Goal: Information Seeking & Learning: Learn about a topic

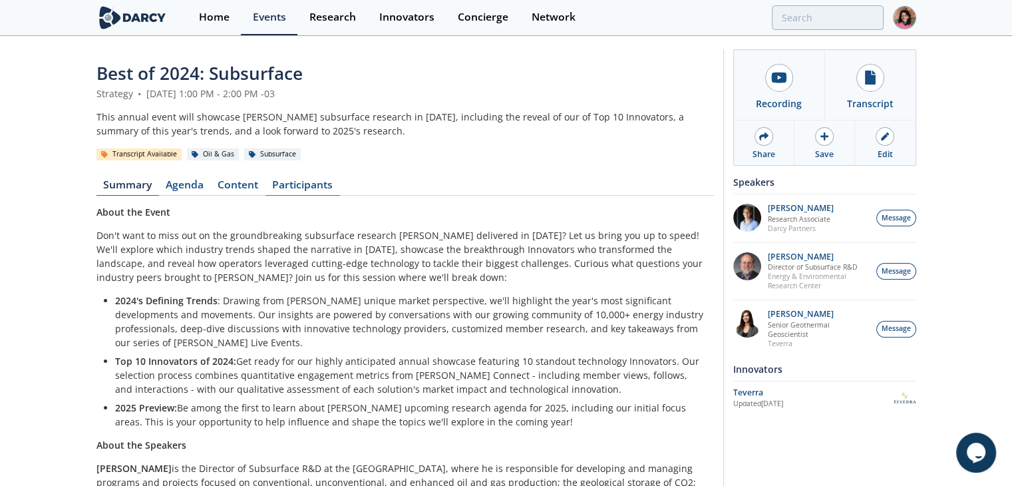
click at [282, 182] on link "Participants" at bounding box center [302, 188] width 74 height 16
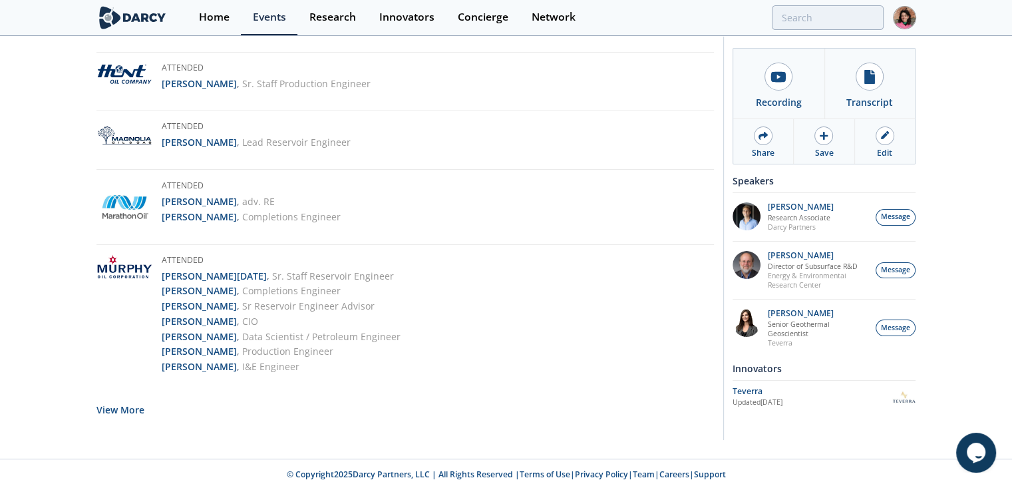
scroll to position [2433, 0]
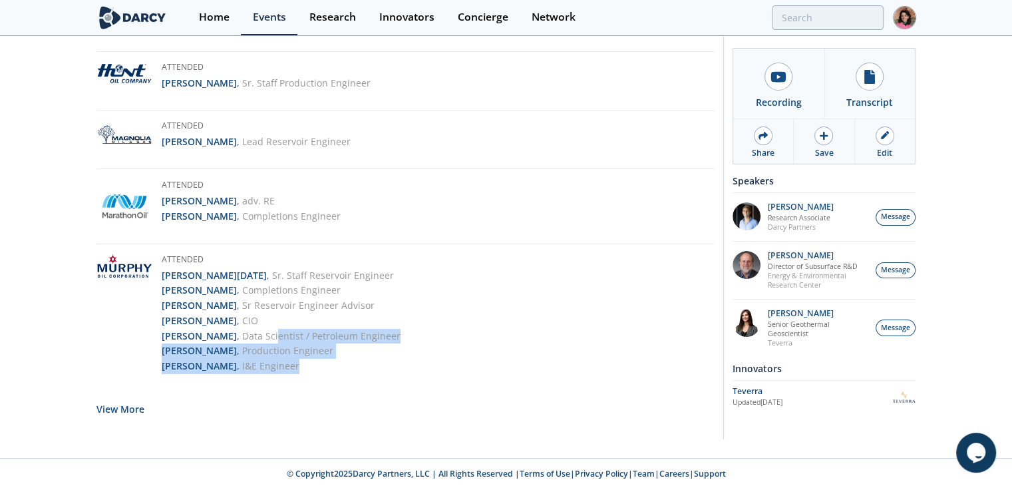
drag, startPoint x: 287, startPoint y: 363, endPoint x: 230, endPoint y: 339, distance: 61.4
click at [230, 339] on ul "Adil Raja , Sr. Staff Reservoir Engineer Alex Ostertag , Completions Engineer A…" at bounding box center [281, 321] width 239 height 106
click at [112, 406] on button "View More" at bounding box center [120, 408] width 48 height 33
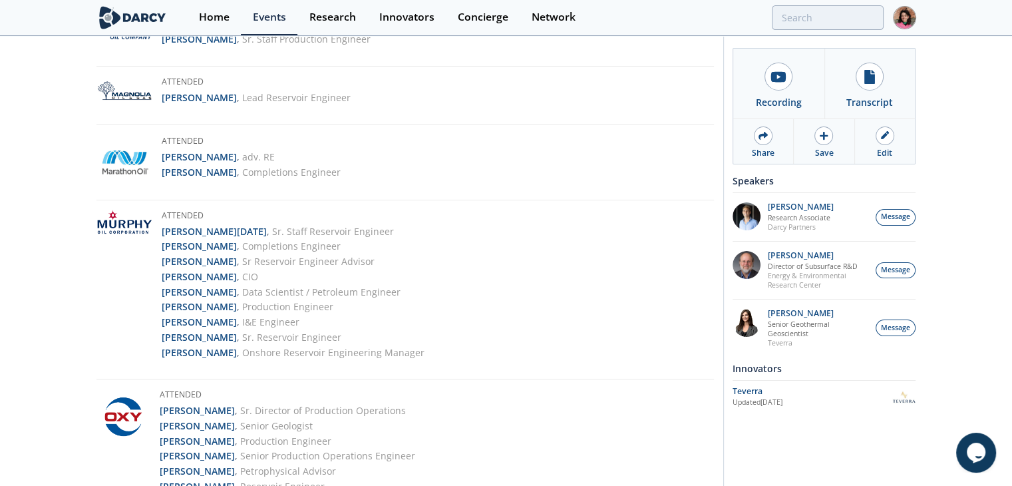
scroll to position [2500, 0]
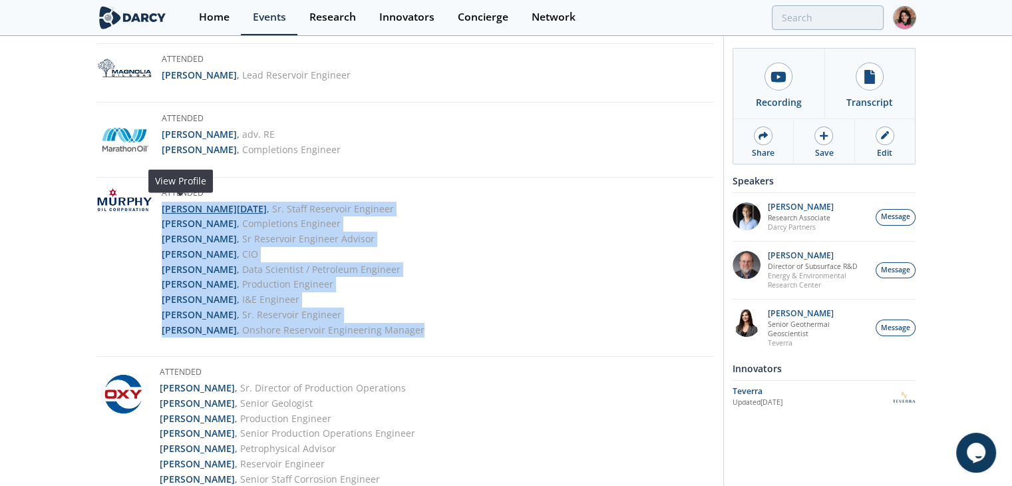
drag, startPoint x: 407, startPoint y: 325, endPoint x: 161, endPoint y: 208, distance: 272.5
click at [161, 208] on div "Attended Adil Raja , Sr. Staff Reservoir Engineer View Profile Alex Ostertag , …" at bounding box center [404, 272] width 617 height 170
copy ul "Adil Raja , Sr. Staff Reservoir Engineer View Profile Alex Ostertag , Completio…"
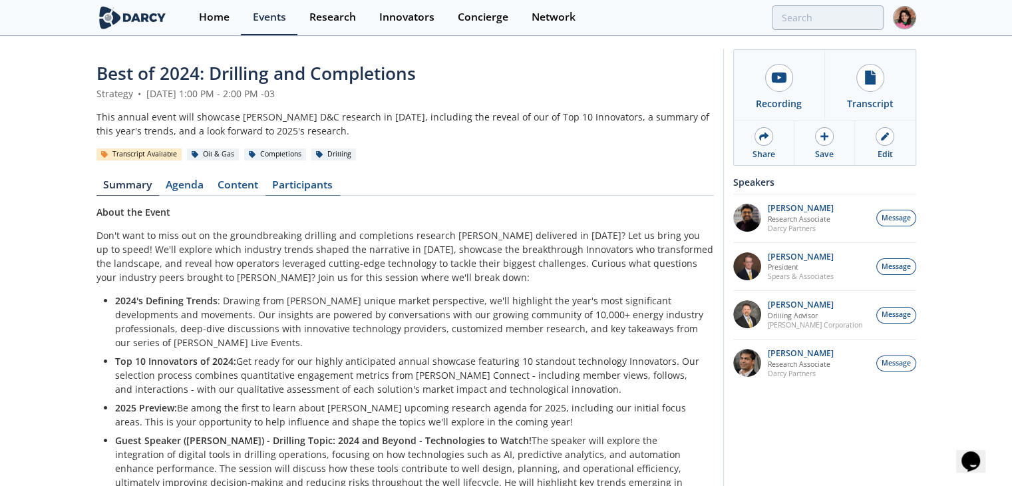
click at [301, 180] on link "Participants" at bounding box center [302, 188] width 74 height 16
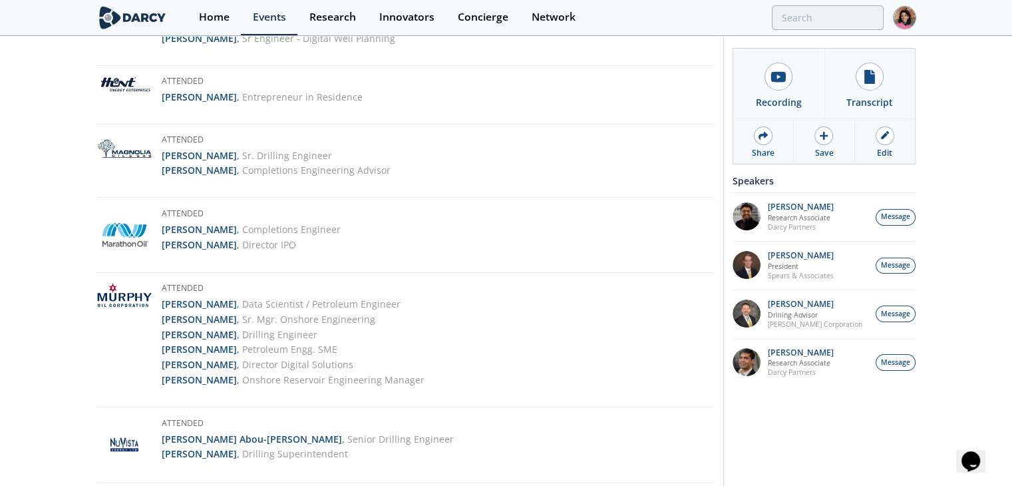
scroll to position [2594, 0]
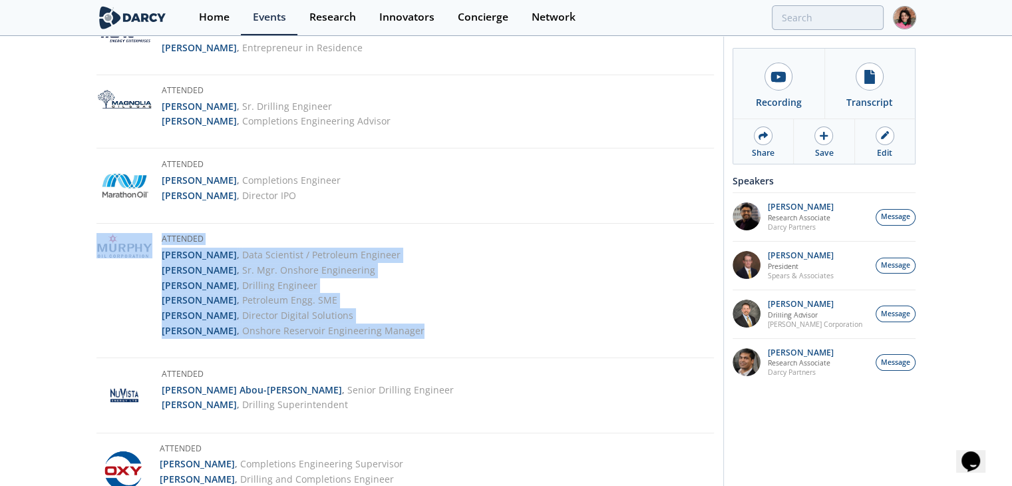
drag, startPoint x: 156, startPoint y: 253, endPoint x: 435, endPoint y: 331, distance: 290.2
click at [435, 331] on div "Attended Bin Xu , Data Scientist / Petroleum Engineer View Profile Jason Baird …" at bounding box center [404, 295] width 617 height 124
click at [541, 303] on div "Attended Bin Xu , Data Scientist / Petroleum Engineer View Profile Jason Baird …" at bounding box center [404, 295] width 617 height 124
click at [488, 324] on div "Attended Bin Xu , Data Scientist / Petroleum Engineer View Profile Jason Baird …" at bounding box center [404, 295] width 617 height 124
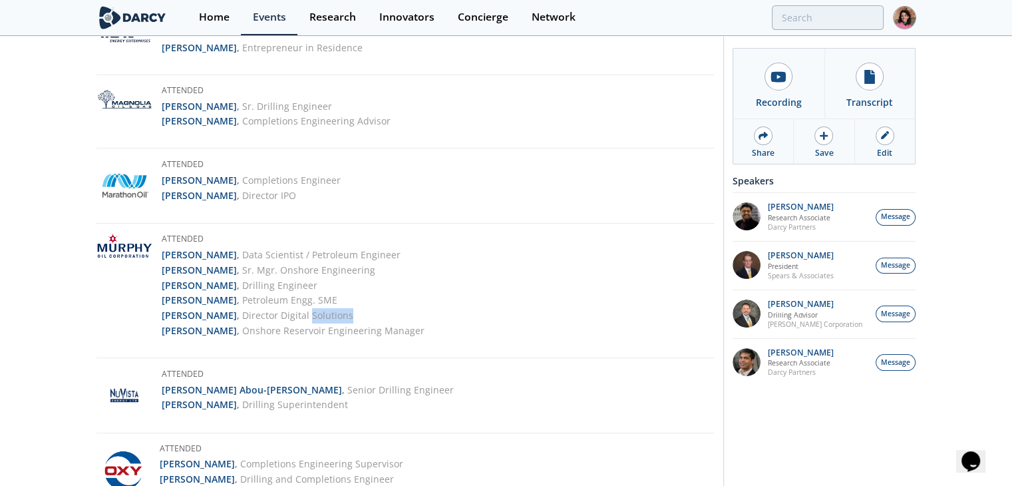
drag, startPoint x: 344, startPoint y: 311, endPoint x: 303, endPoint y: 304, distance: 41.8
click at [303, 308] on li "Rajesh Satewar , Director Digital Solutions" at bounding box center [293, 315] width 263 height 15
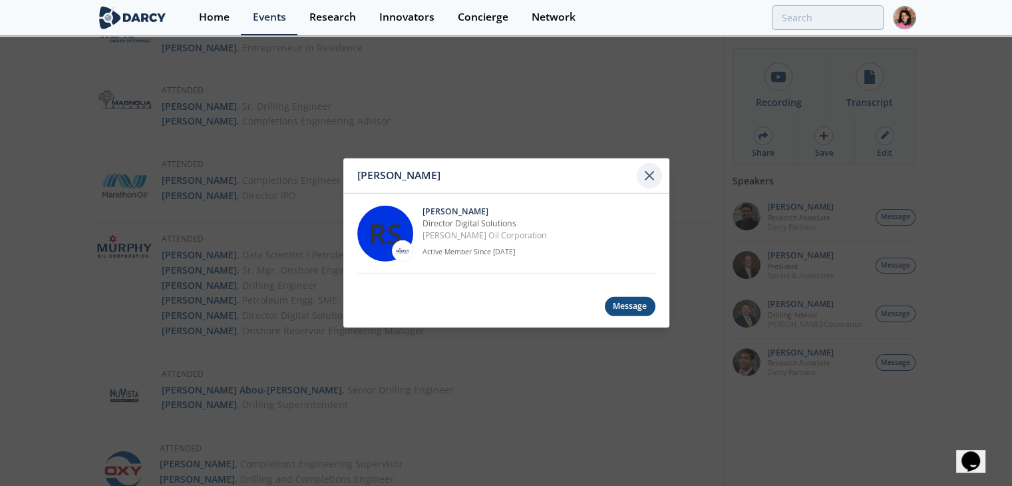
click at [651, 171] on icon at bounding box center [649, 176] width 16 height 16
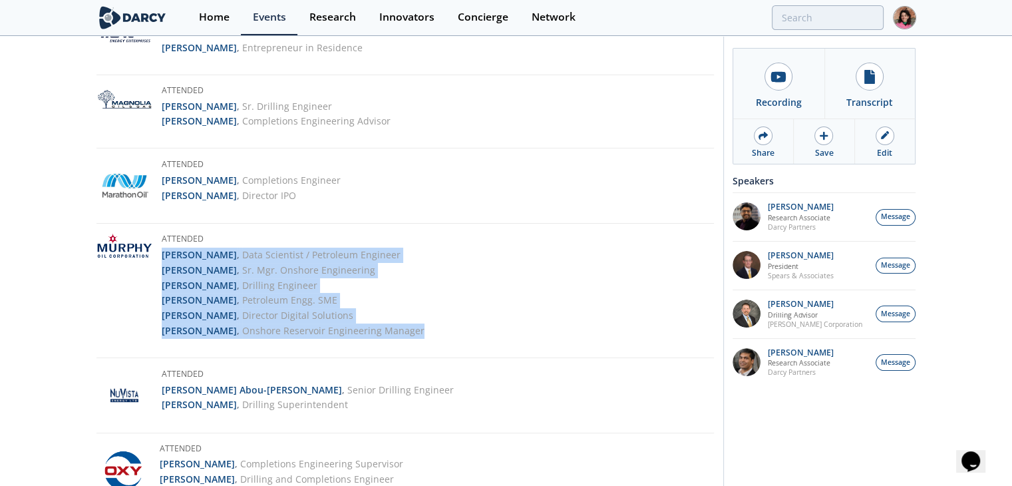
drag, startPoint x: 425, startPoint y: 331, endPoint x: 160, endPoint y: 253, distance: 276.4
click at [160, 253] on div "Attended Bin Xu , Data Scientist / Petroleum Engineer View Profile Jason Baird …" at bounding box center [404, 295] width 617 height 124
copy ul "Bin Xu , Data Scientist / Petroleum Engineer View Profile Jason Baird , Sr. Mgr…"
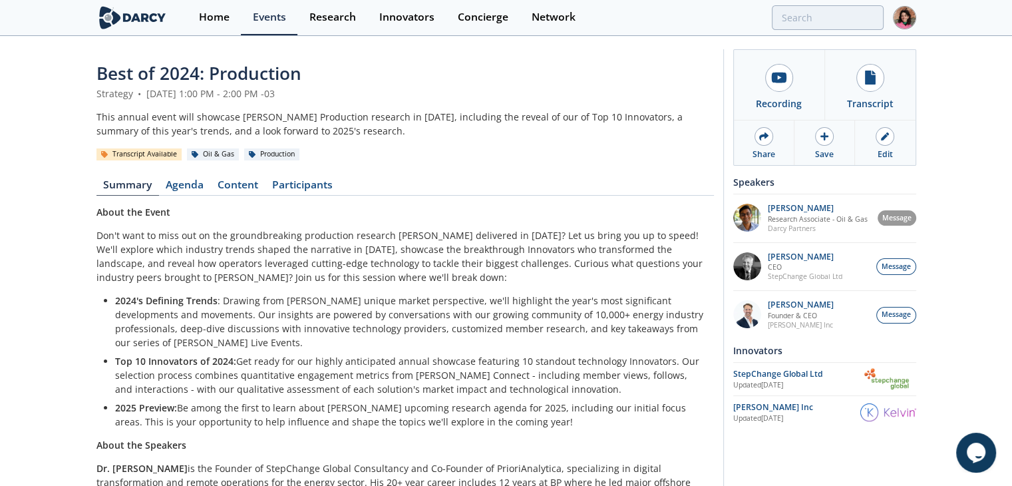
click at [287, 181] on link "Participants" at bounding box center [302, 188] width 74 height 16
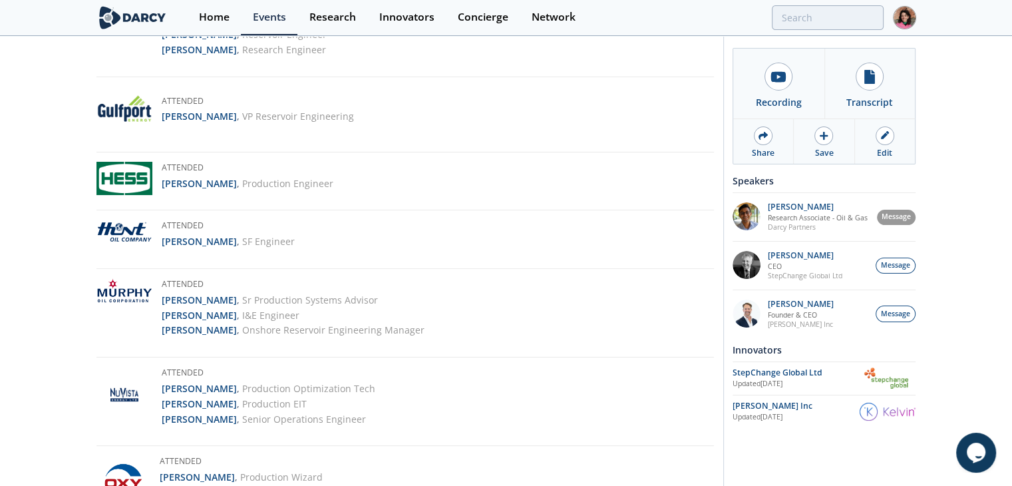
scroll to position [2262, 0]
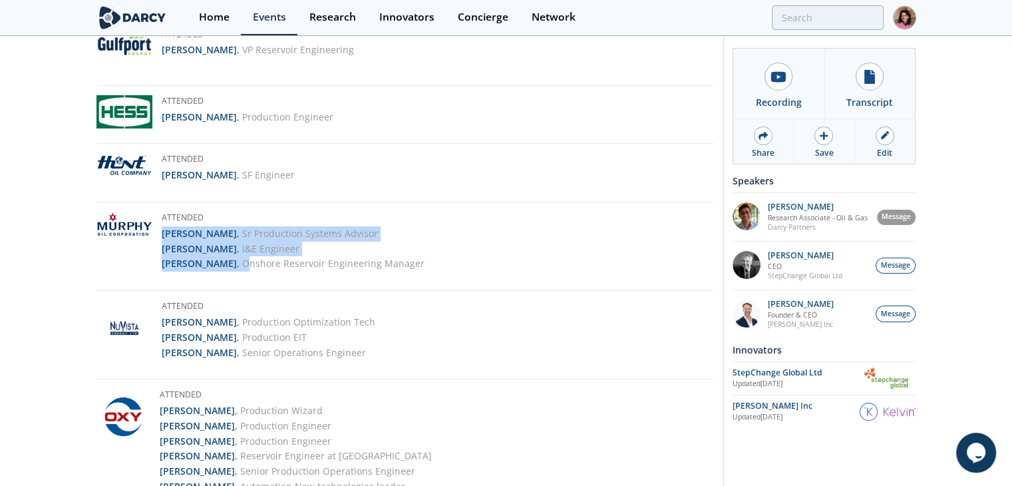
drag, startPoint x: 239, startPoint y: 263, endPoint x: 160, endPoint y: 230, distance: 85.9
click at [160, 230] on div "Attended David Jones , Sr Production Systems Advisor View Profile Marco Jarrin …" at bounding box center [404, 251] width 617 height 79
copy ul "David Jones , Sr Production Systems Advisor View Profile Marco Jarrin , I&E Eng…"
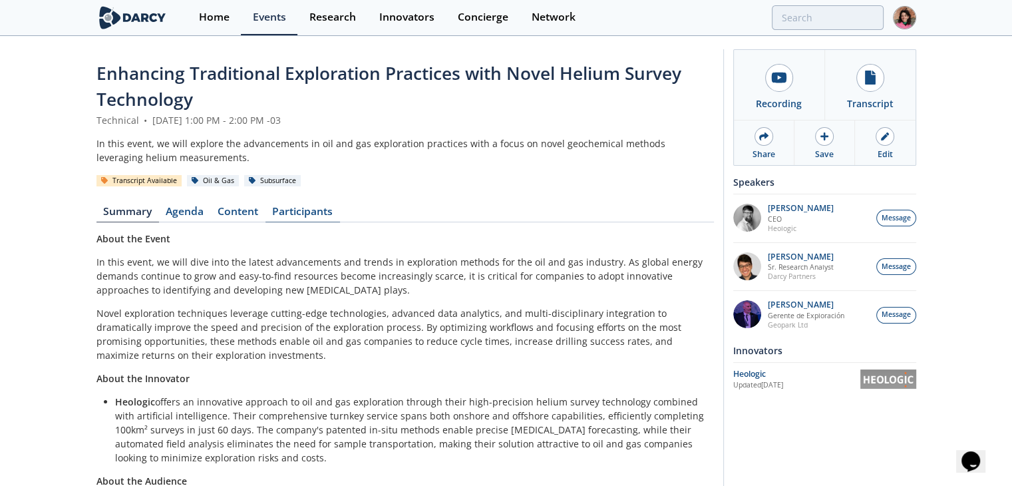
click at [301, 206] on link "Participants" at bounding box center [302, 214] width 74 height 16
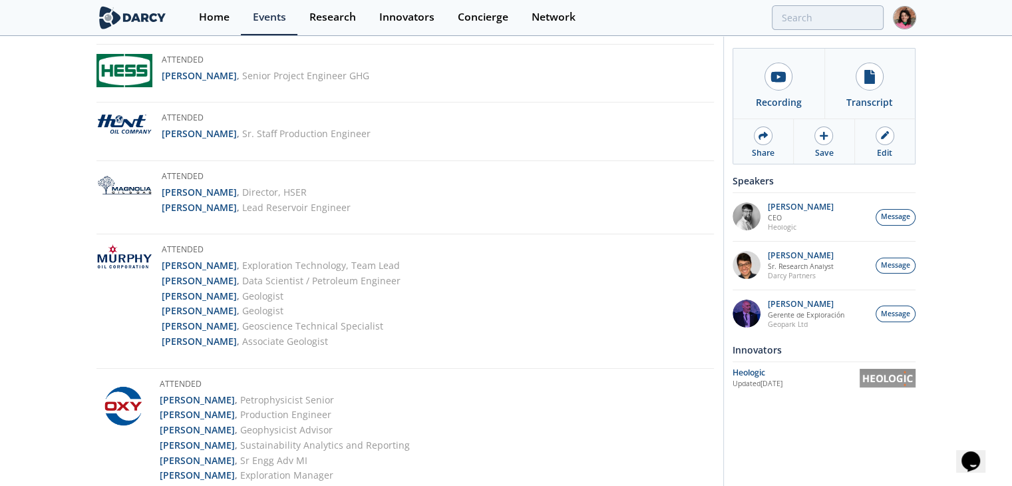
scroll to position [1131, 0]
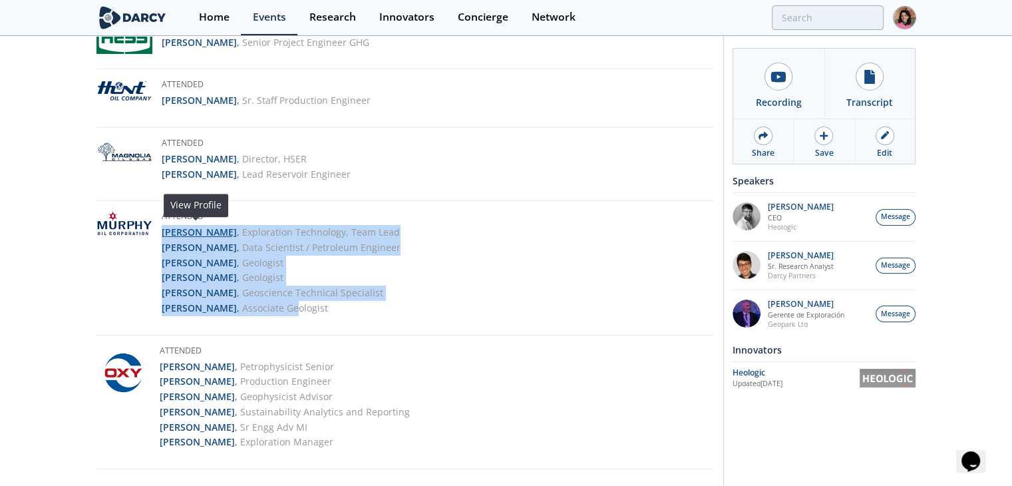
drag, startPoint x: 306, startPoint y: 305, endPoint x: 162, endPoint y: 227, distance: 163.7
click at [162, 227] on ul "Amanda Peters , Exploration Technology, Team Lead View Profile Bin Xu , Data Sc…" at bounding box center [281, 270] width 239 height 91
copy ul "Amanda Peters , Exploration Technology, Team Lead View Profile Bin Xu , Data Sc…"
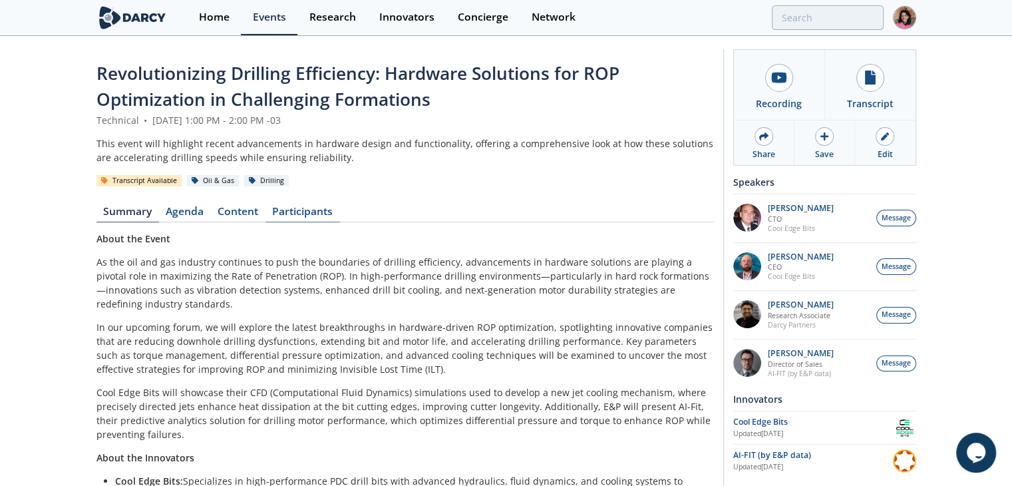
click at [309, 218] on link "Participants" at bounding box center [302, 214] width 74 height 16
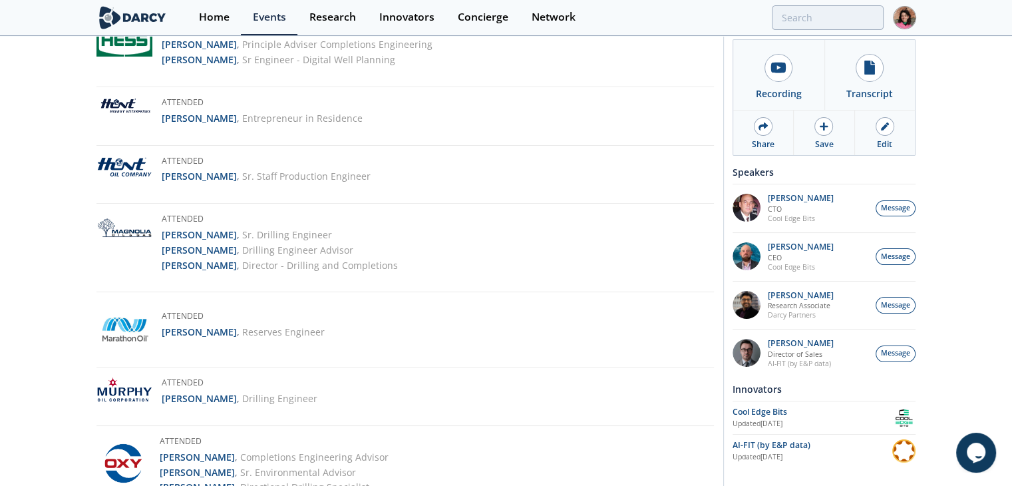
scroll to position [1596, 0]
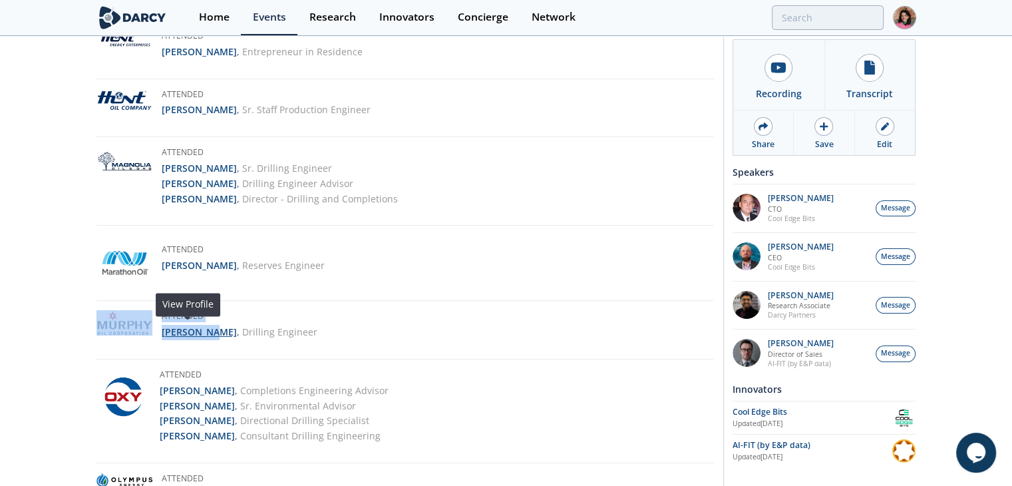
drag, startPoint x: 156, startPoint y: 333, endPoint x: 210, endPoint y: 333, distance: 54.5
click at [210, 333] on div "Attended Justin Wong , Drilling Engineer View Profile" at bounding box center [404, 334] width 617 height 49
click at [380, 342] on div "Attended Justin Wong , Drilling Engineer View Profile" at bounding box center [404, 334] width 617 height 49
drag, startPoint x: 210, startPoint y: 330, endPoint x: 159, endPoint y: 332, distance: 51.3
click at [159, 332] on div "Attended Justin Wong , Drilling Engineer View Profile" at bounding box center [404, 334] width 617 height 49
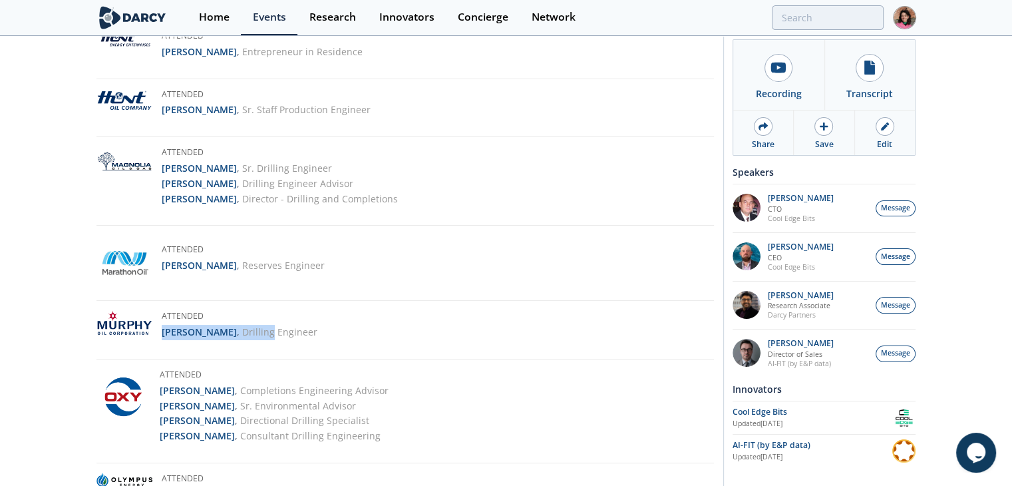
copy li "Justin Wong , Drilling"
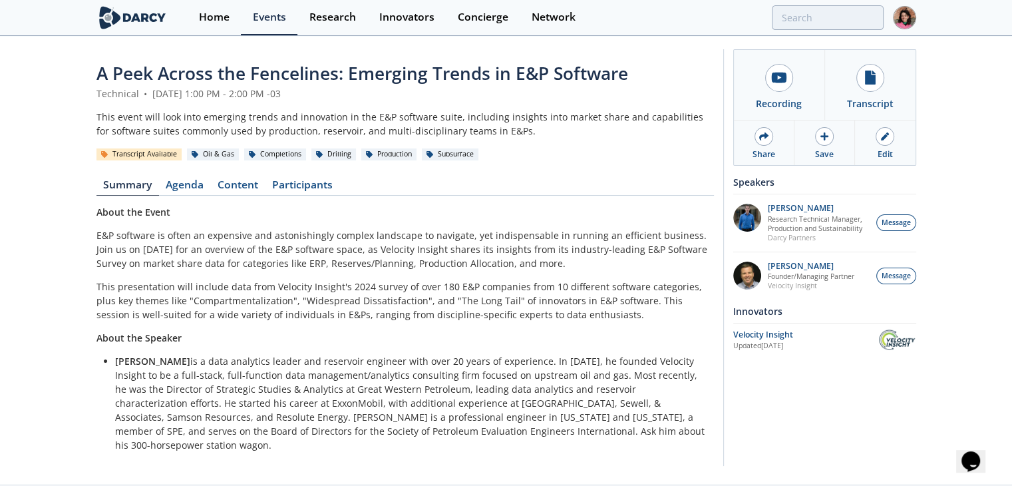
drag, startPoint x: 317, startPoint y: 190, endPoint x: 426, endPoint y: 176, distance: 110.6
click at [317, 190] on link "Participants" at bounding box center [302, 188] width 74 height 16
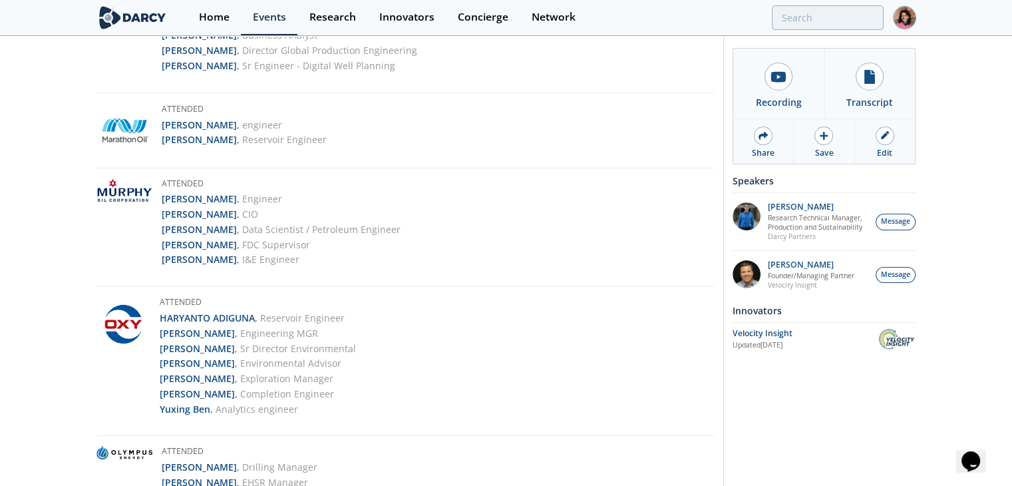
scroll to position [1862, 0]
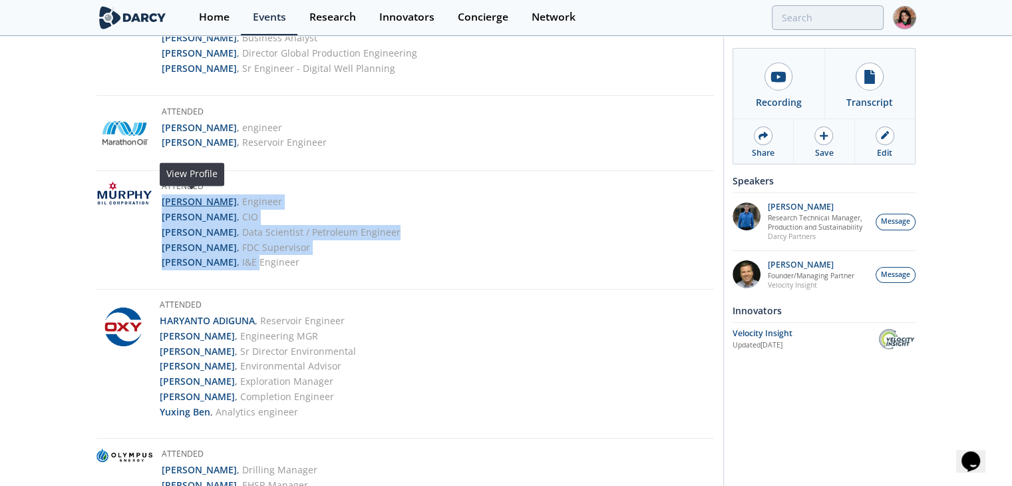
drag, startPoint x: 240, startPoint y: 261, endPoint x: 163, endPoint y: 198, distance: 99.7
click at [163, 198] on ul "[PERSON_NAME] , Engineer View Profile [PERSON_NAME] , CIO [PERSON_NAME] , Data …" at bounding box center [281, 232] width 239 height 76
copy ul "[PERSON_NAME] , Engineer [PERSON_NAME] , CIO [PERSON_NAME] , Data Scientist / P…"
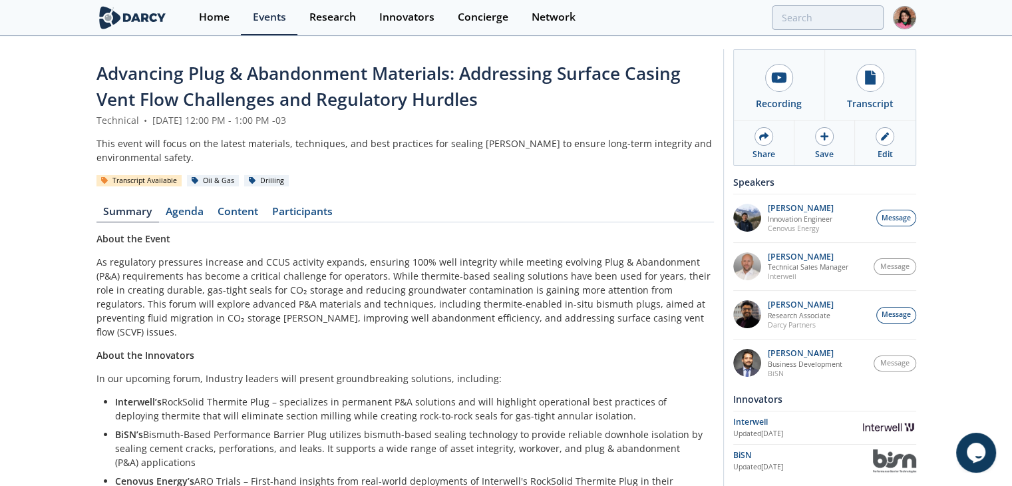
drag, startPoint x: 292, startPoint y: 210, endPoint x: 457, endPoint y: 206, distance: 165.0
click at [292, 210] on link "Participants" at bounding box center [302, 214] width 74 height 16
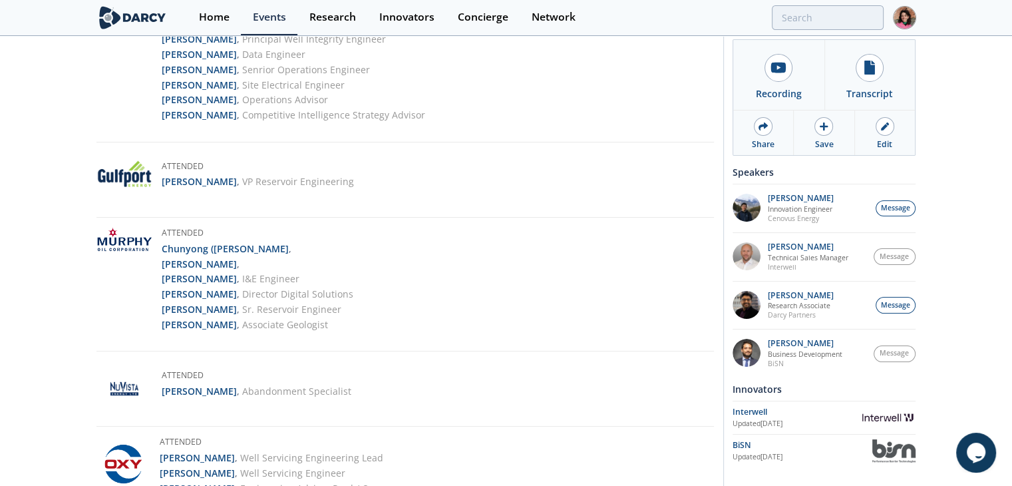
scroll to position [2062, 0]
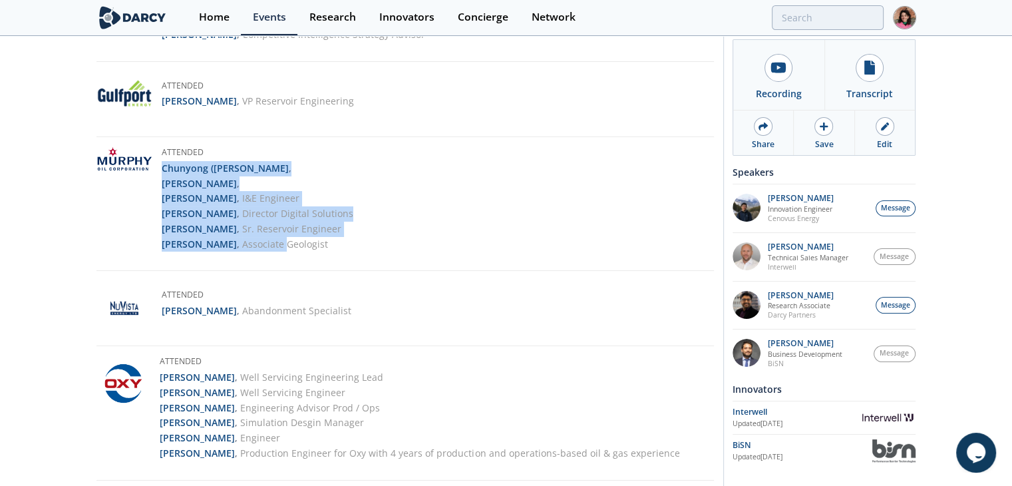
drag, startPoint x: 291, startPoint y: 245, endPoint x: 156, endPoint y: 170, distance: 154.5
click at [156, 170] on div "Attended Chunyong (Chuck) Nie , Harish Chhokra , View Profile Marco Jarrin , I&…" at bounding box center [404, 208] width 617 height 124
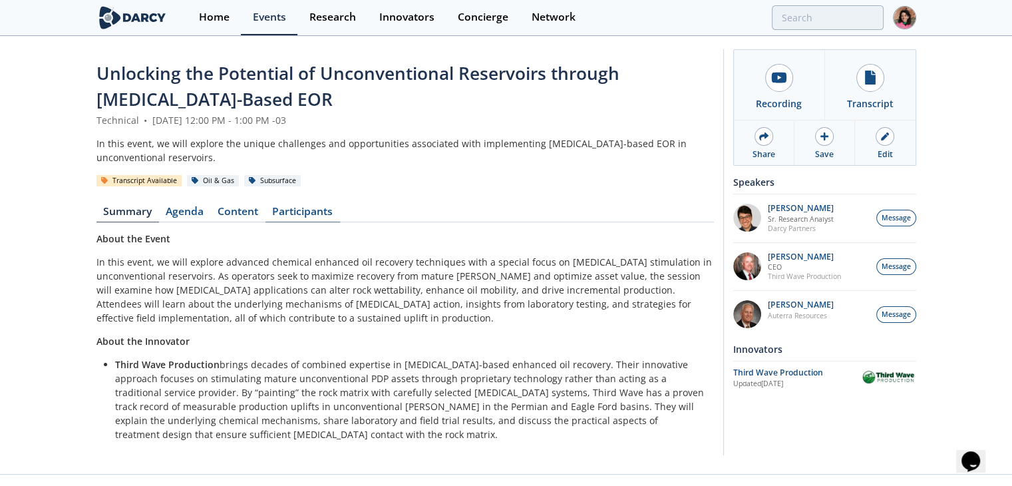
click at [298, 211] on link "Participants" at bounding box center [302, 214] width 74 height 16
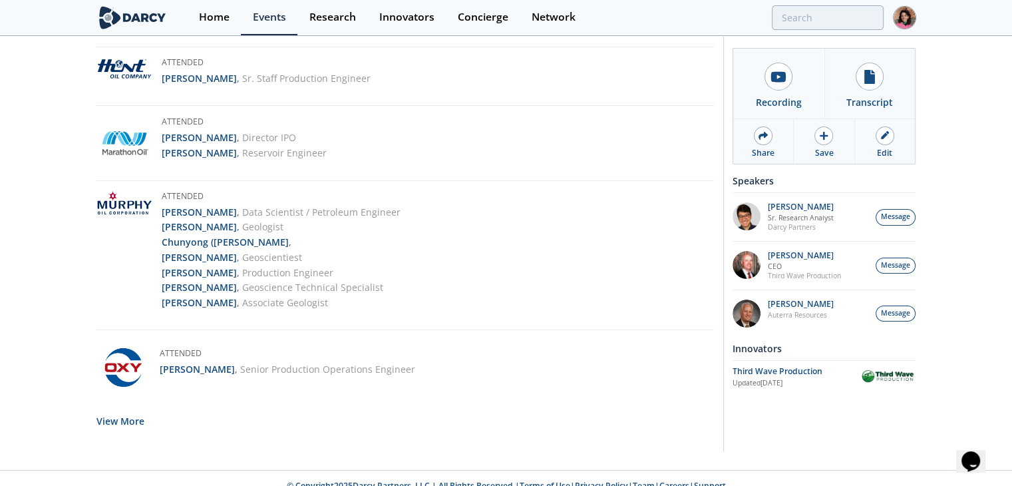
scroll to position [2536, 0]
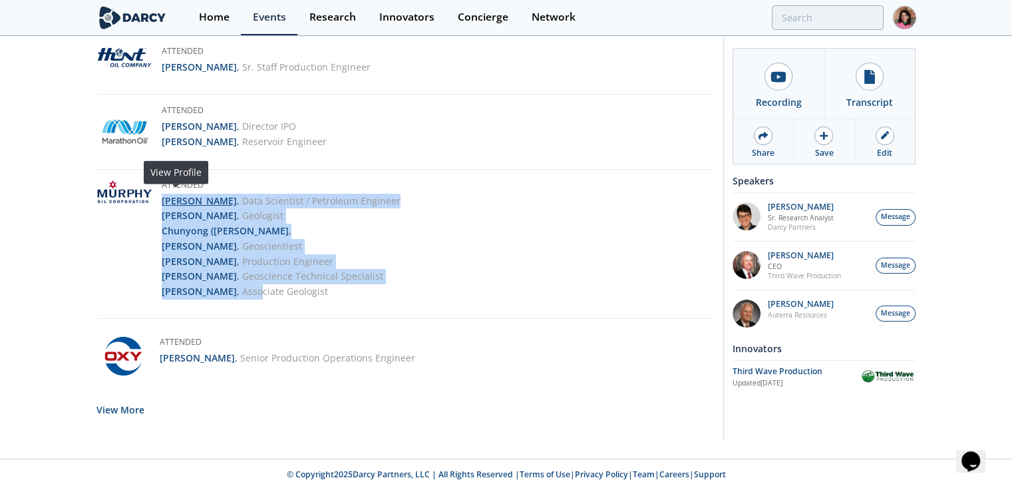
drag, startPoint x: 271, startPoint y: 291, endPoint x: 162, endPoint y: 200, distance: 141.2
click at [162, 200] on ul "Bin Xu , Data Scientist / Petroleum Engineer View Profile Catherine Donohue , G…" at bounding box center [281, 247] width 239 height 106
copy ul "Bin Xu , Data Scientist / Petroleum Engineer Catherine Donohue , Geologist View…"
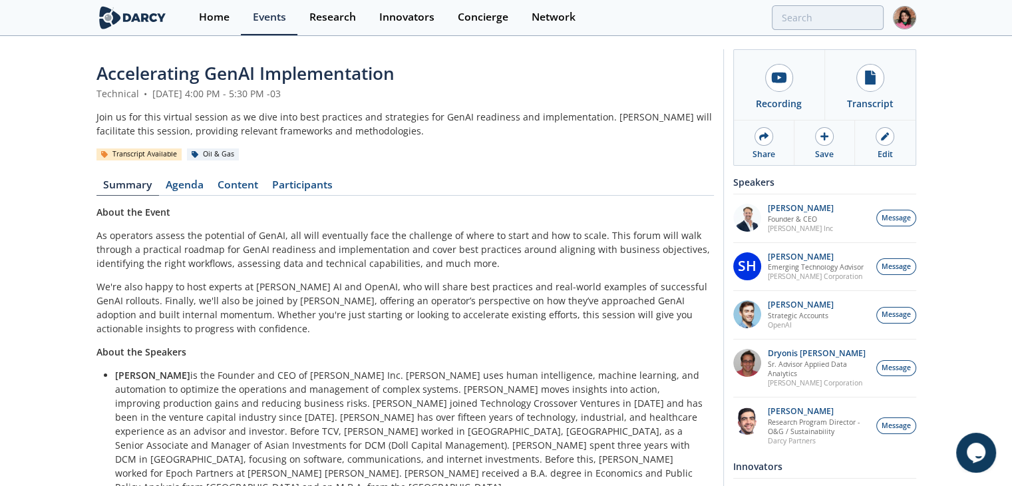
drag, startPoint x: 317, startPoint y: 186, endPoint x: 386, endPoint y: 190, distance: 68.6
click at [317, 186] on link "Participants" at bounding box center [302, 188] width 74 height 16
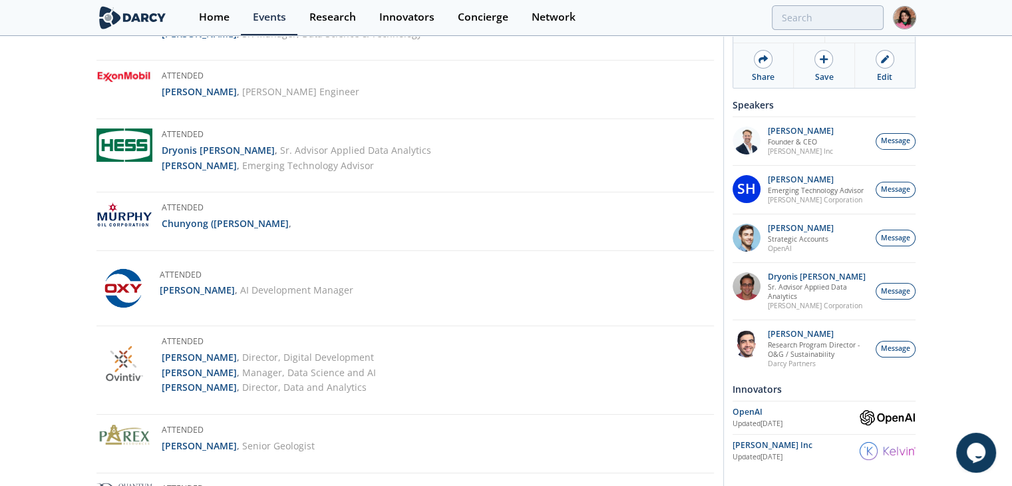
scroll to position [732, 0]
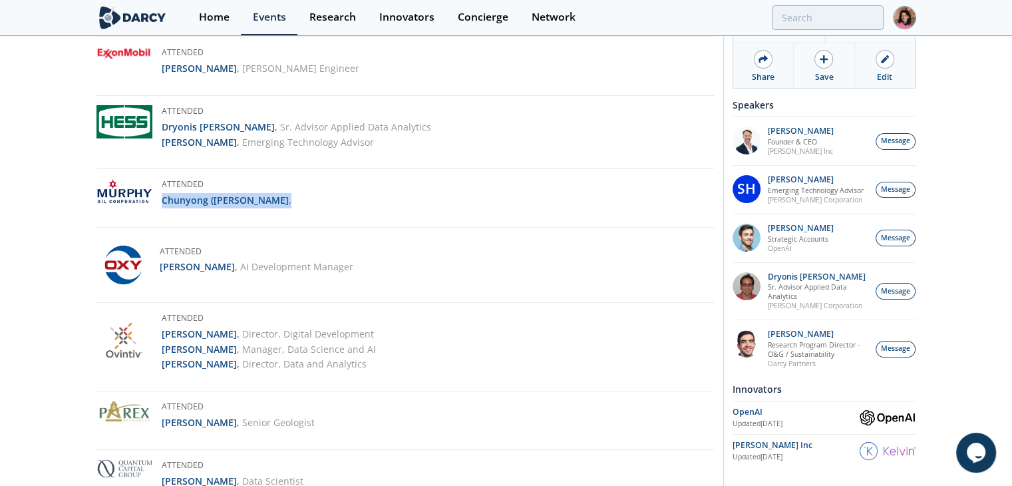
drag, startPoint x: 159, startPoint y: 203, endPoint x: 319, endPoint y: 200, distance: 160.3
click at [319, 200] on div "Attended Chunyong (Chuck) Nie , View Profile" at bounding box center [404, 202] width 617 height 49
copy li "Chunyong (Chuck) Nie ,"
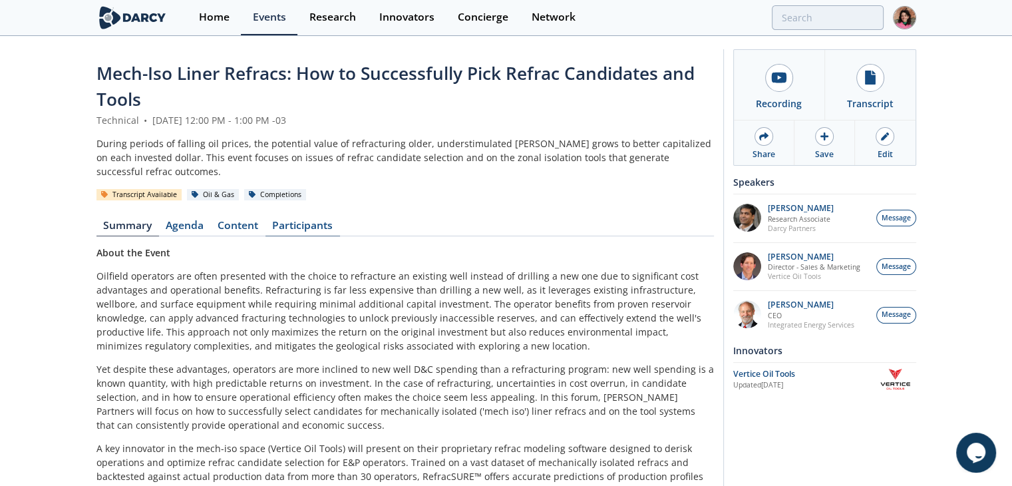
click at [304, 220] on link "Participants" at bounding box center [302, 228] width 74 height 16
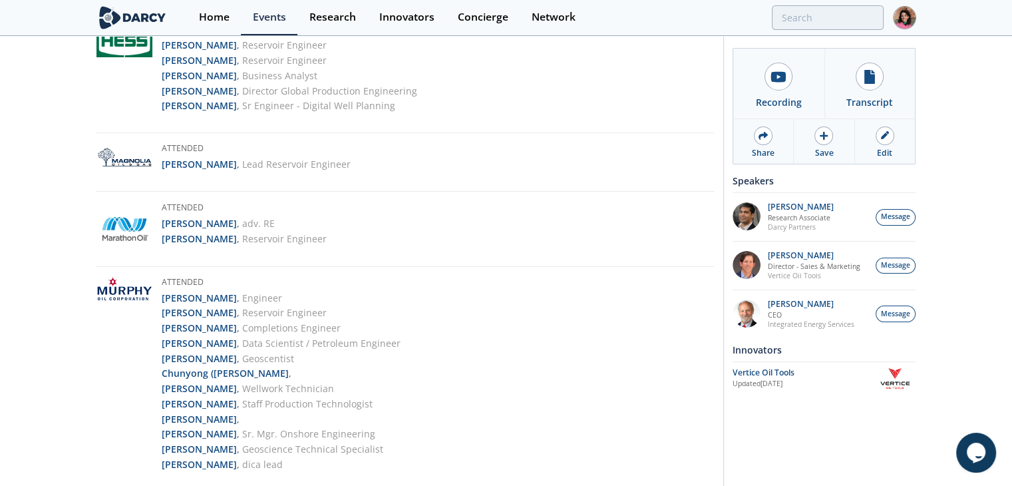
scroll to position [2129, 0]
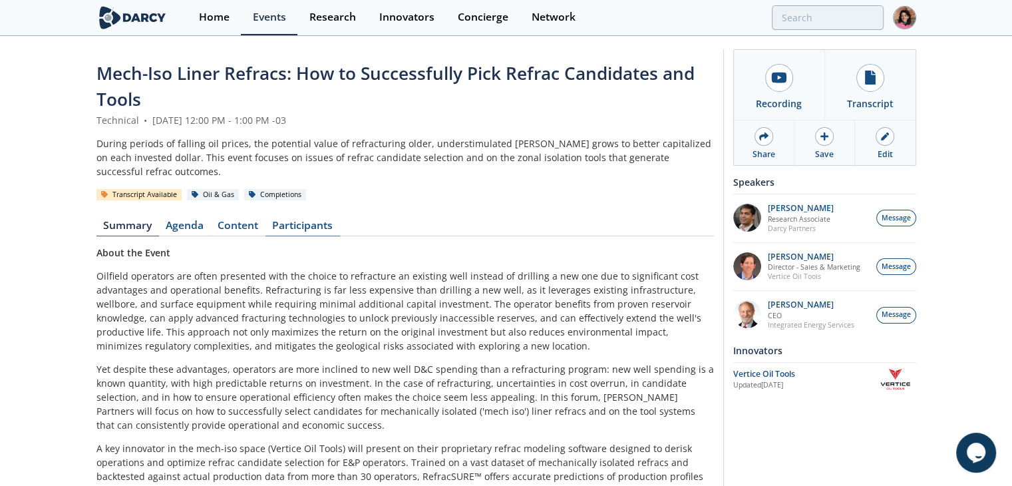
click at [316, 220] on link "Participants" at bounding box center [302, 228] width 74 height 16
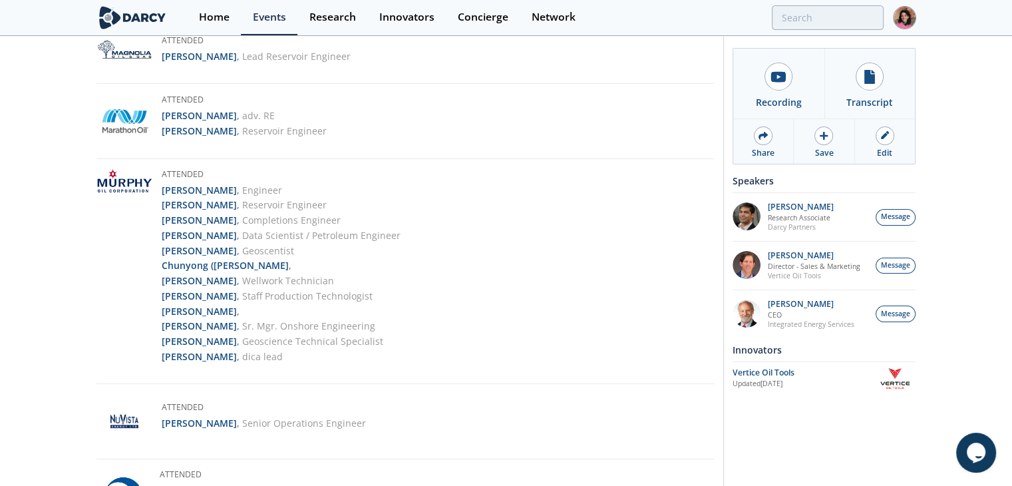
scroll to position [2168, 0]
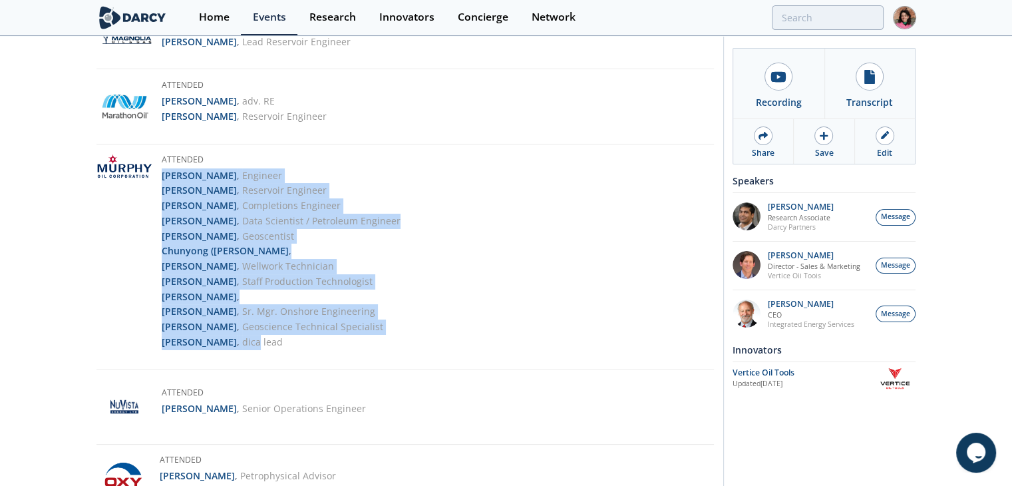
drag, startPoint x: 250, startPoint y: 327, endPoint x: 158, endPoint y: 156, distance: 193.5
click at [158, 156] on div "Attended Adam Slechta , Engineer View Profile Alex Galley , Reservoir Engineer …" at bounding box center [404, 262] width 617 height 216
copy ul "Adam Slechta , Engineer View Profile Alex Galley , Reservoir Engineer View Prof…"
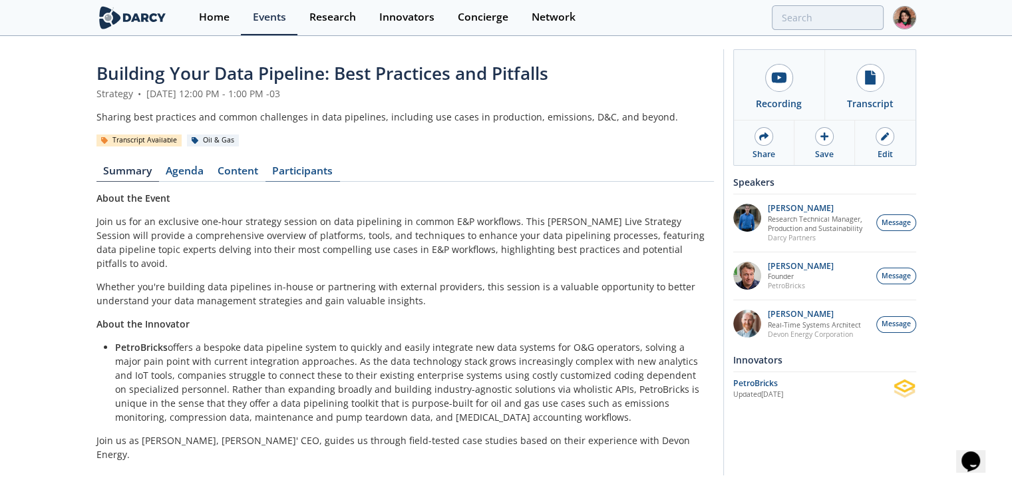
click at [281, 166] on link "Participants" at bounding box center [302, 174] width 74 height 16
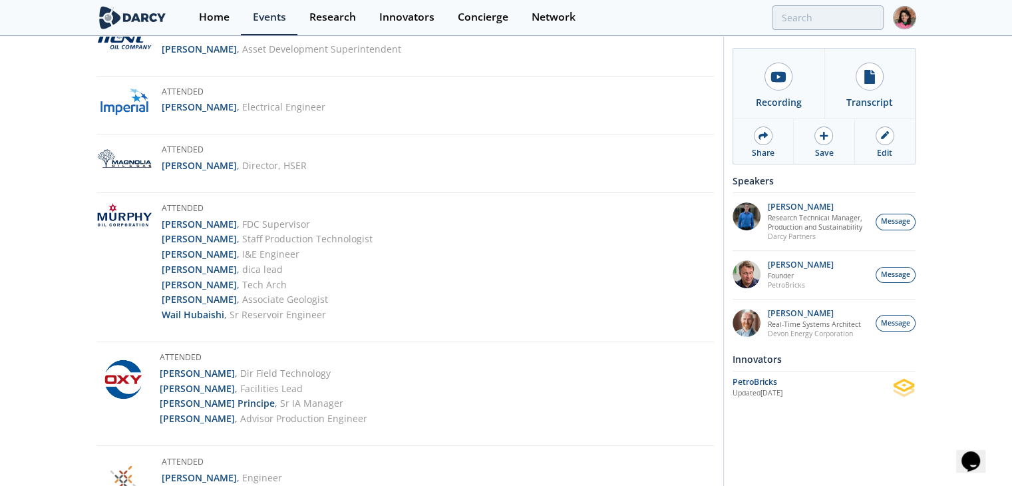
scroll to position [2328, 0]
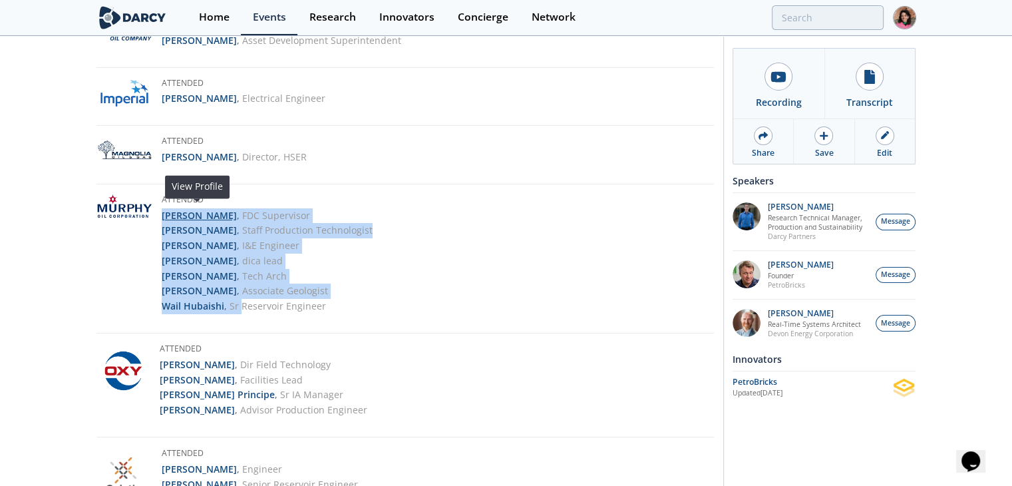
drag, startPoint x: 220, startPoint y: 293, endPoint x: 162, endPoint y: 212, distance: 100.1
click at [162, 212] on ul "[PERSON_NAME] , FDC Supervisor View Profile [PERSON_NAME] , Staff Production Te…" at bounding box center [267, 261] width 211 height 106
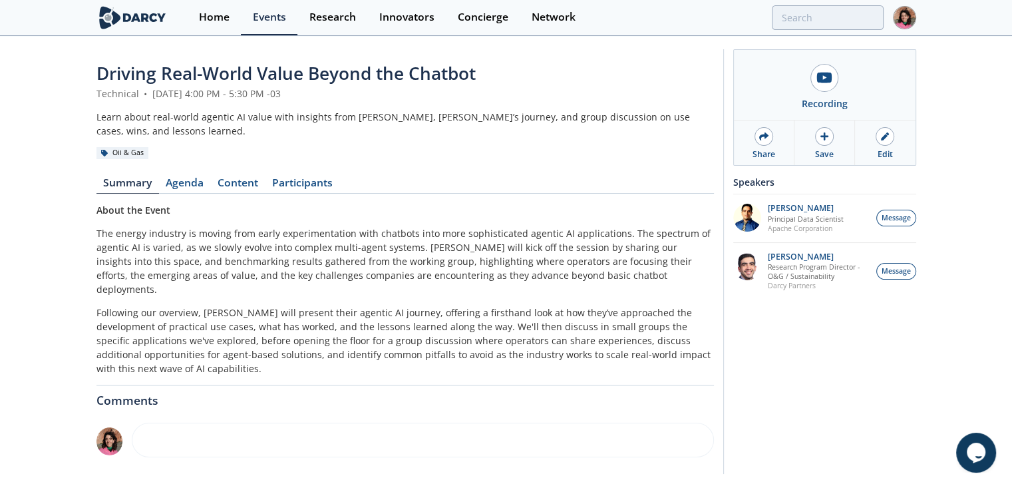
drag, startPoint x: 311, startPoint y: 185, endPoint x: 349, endPoint y: 188, distance: 38.7
click at [310, 185] on link "Participants" at bounding box center [302, 186] width 74 height 16
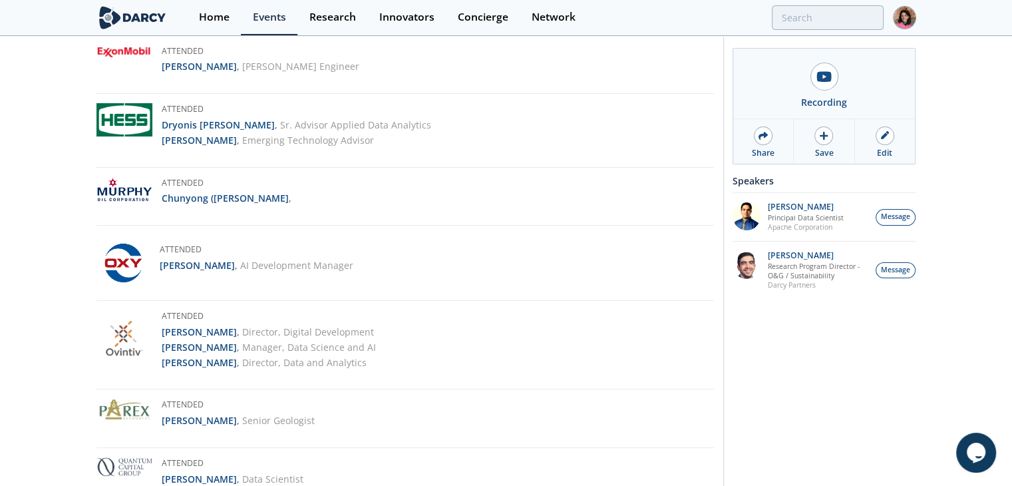
scroll to position [657, 0]
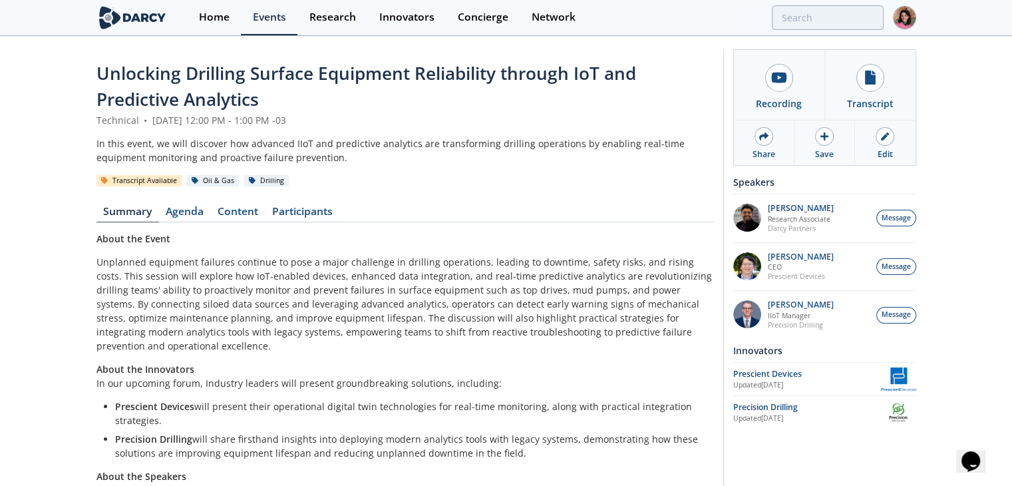
drag, startPoint x: 317, startPoint y: 214, endPoint x: 477, endPoint y: 144, distance: 174.6
click at [317, 214] on link "Participants" at bounding box center [302, 214] width 74 height 16
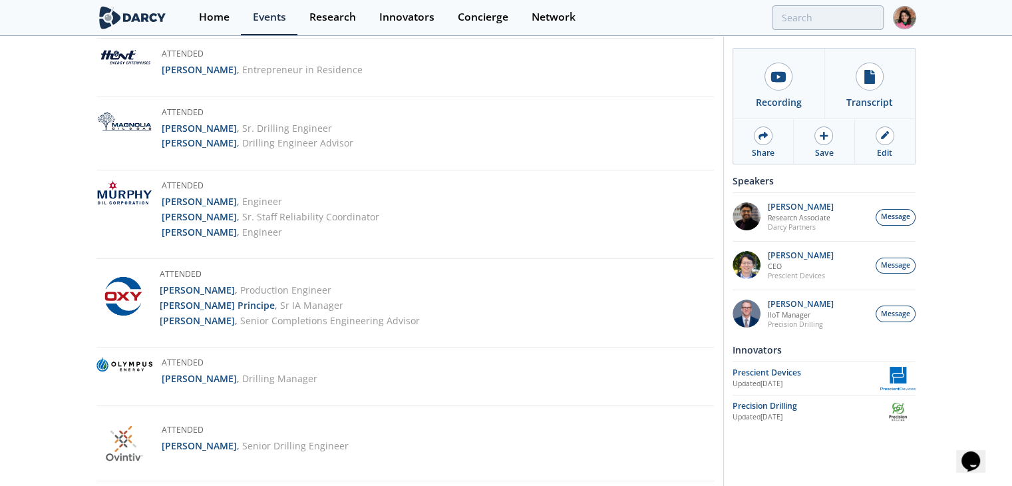
scroll to position [1397, 0]
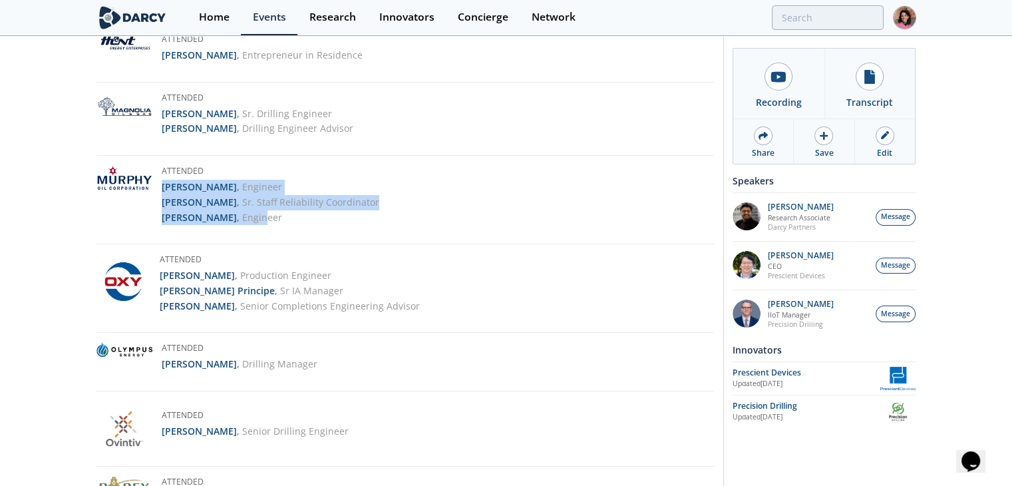
drag, startPoint x: 240, startPoint y: 216, endPoint x: 160, endPoint y: 187, distance: 85.0
click at [160, 187] on div "Attended [PERSON_NAME] , Engineer View Profile [PERSON_NAME] Staff Reliability …" at bounding box center [404, 204] width 617 height 79
copy ul "[PERSON_NAME] , Engineer [PERSON_NAME] Staff Reliability Coordinator View Profi…"
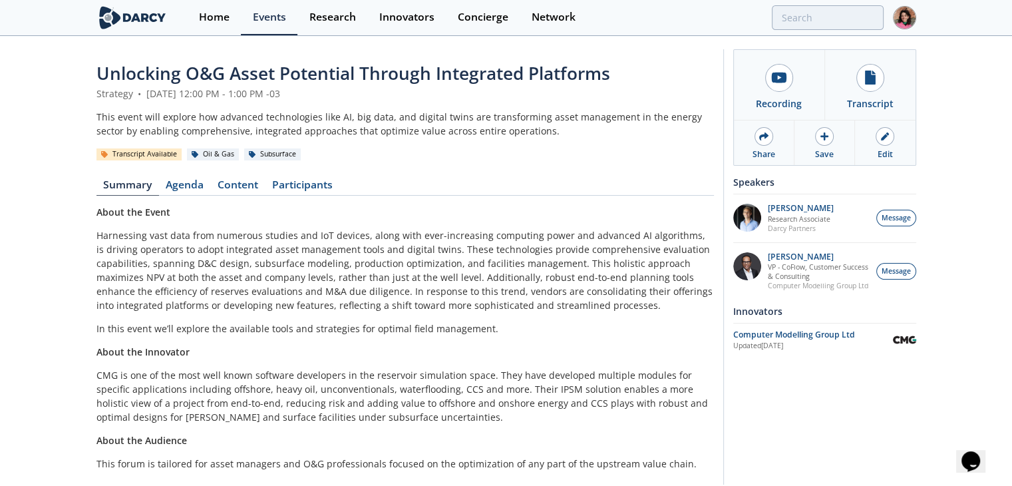
click at [310, 182] on link "Participants" at bounding box center [302, 188] width 74 height 16
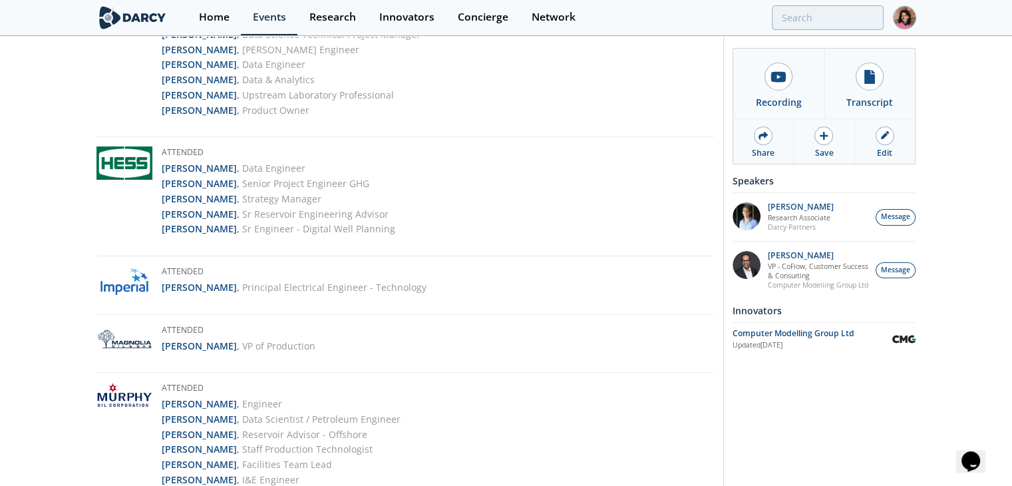
scroll to position [1729, 0]
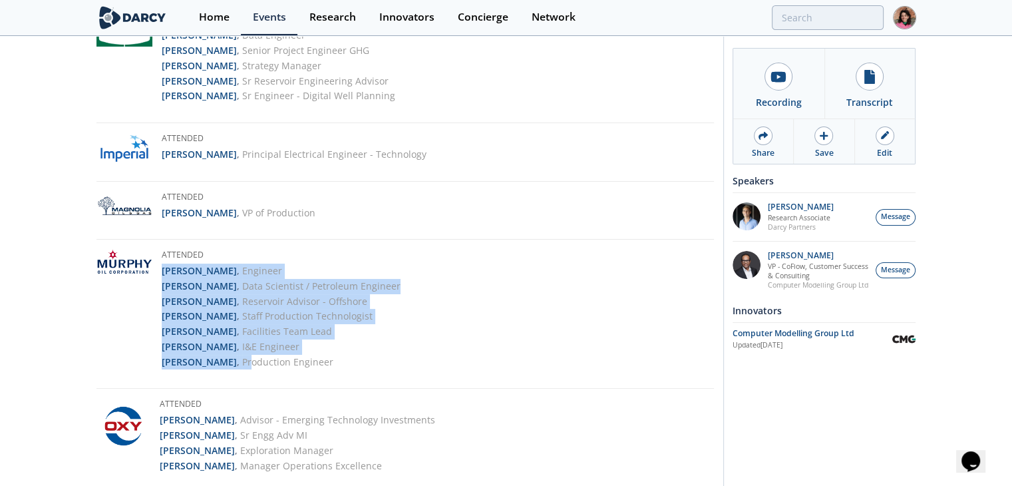
drag, startPoint x: 253, startPoint y: 363, endPoint x: 160, endPoint y: 264, distance: 136.0
click at [160, 264] on div "Attended Adam Slechta , Engineer Bin Xu , Data Scientist / Petroleum Engineer F…" at bounding box center [404, 319] width 617 height 140
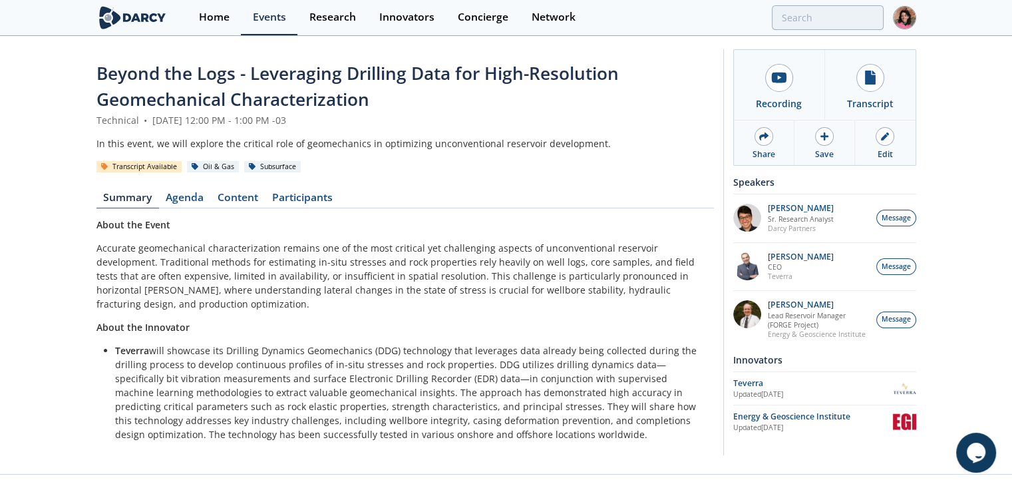
click at [285, 203] on link "Participants" at bounding box center [302, 200] width 74 height 16
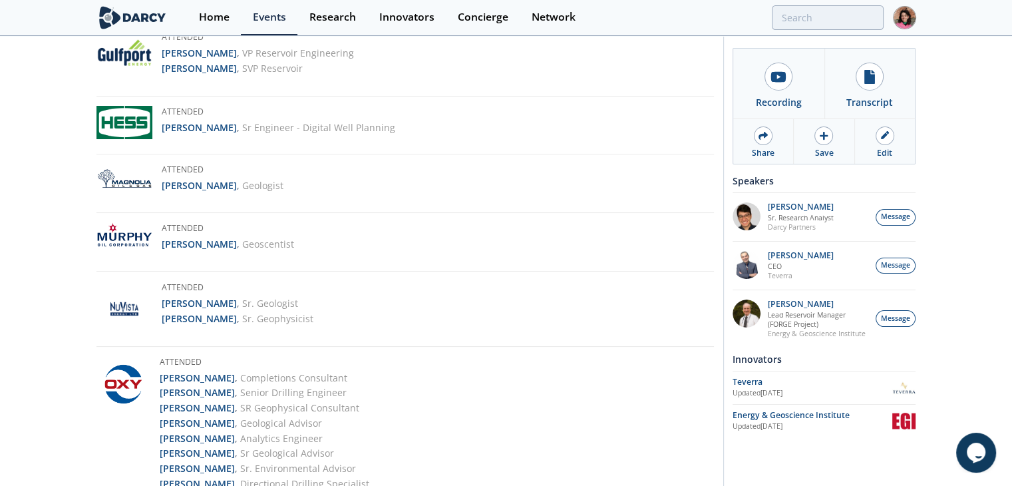
scroll to position [1729, 0]
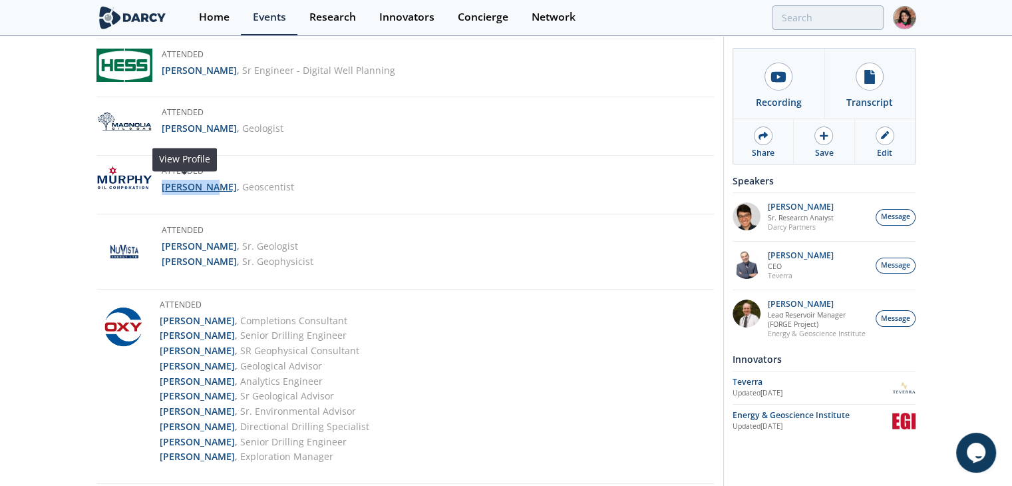
drag, startPoint x: 160, startPoint y: 184, endPoint x: 208, endPoint y: 182, distance: 47.3
click at [208, 182] on div "Attended Chris Lang , Geoscentist View Profile" at bounding box center [404, 189] width 617 height 49
copy strong "Chris Lang"
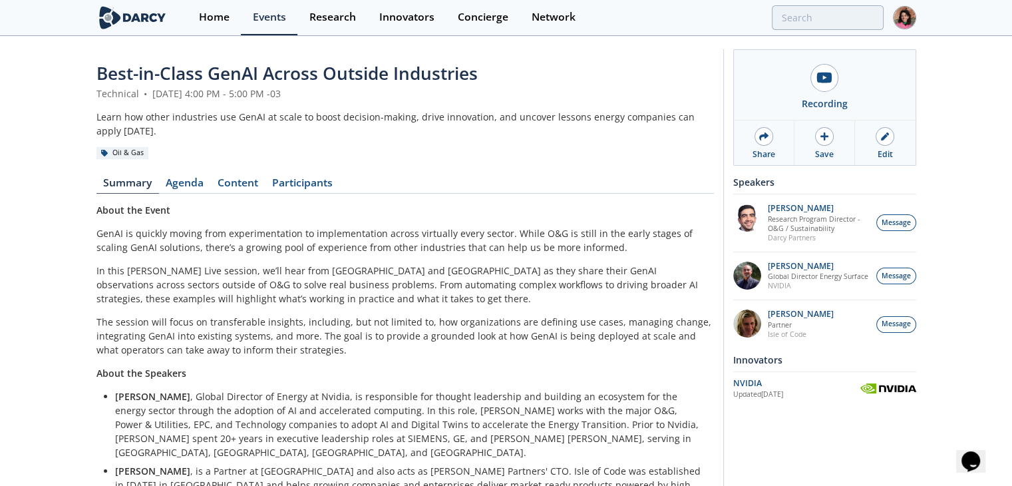
click at [315, 166] on div "Best-in-Class GenAI Across Outside Industries Technical • June 3, 2025 4:00 PM …" at bounding box center [404, 337] width 617 height 553
click at [307, 192] on link "Participants" at bounding box center [302, 186] width 74 height 16
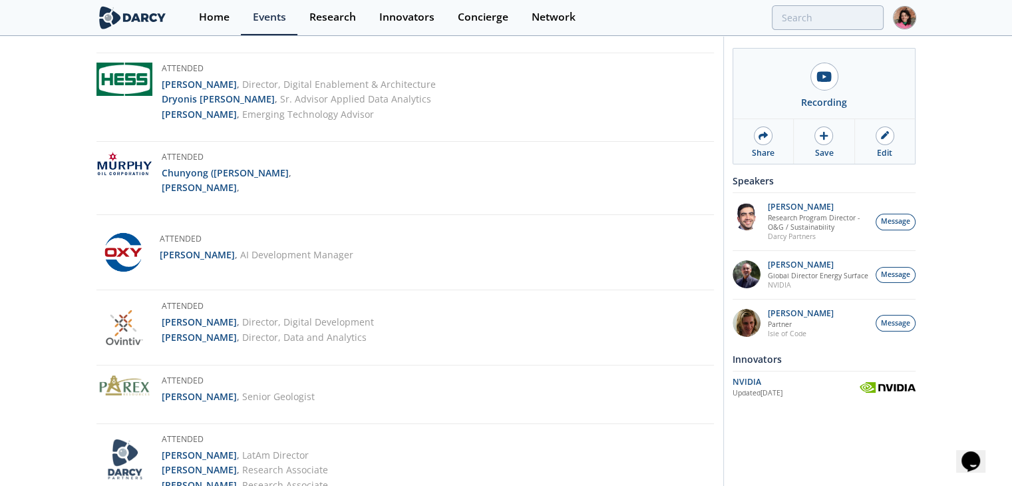
scroll to position [587, 0]
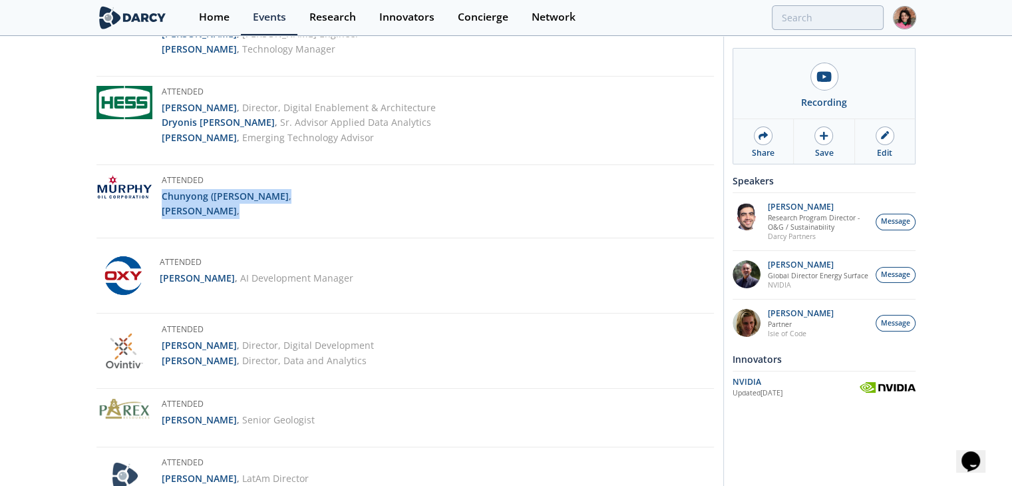
drag, startPoint x: 239, startPoint y: 215, endPoint x: 160, endPoint y: 191, distance: 83.3
click at [160, 191] on div "Attended Chunyong (Chuck) Nie , View Profile Harish Chhokra , View Profile" at bounding box center [404, 206] width 617 height 64
copy ul "Chunyong (Chuck) Nie , View Profile Harish Chhokra ,"
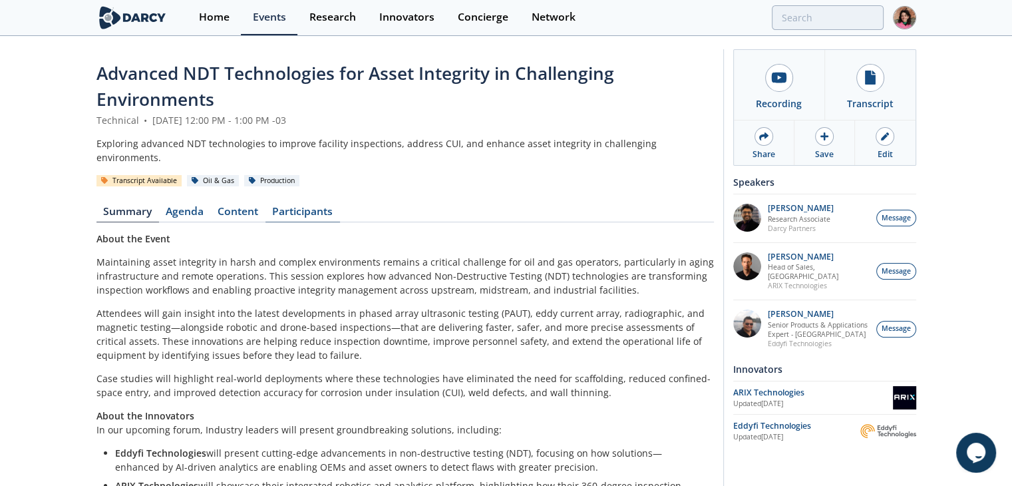
click at [287, 206] on link "Participants" at bounding box center [302, 214] width 74 height 16
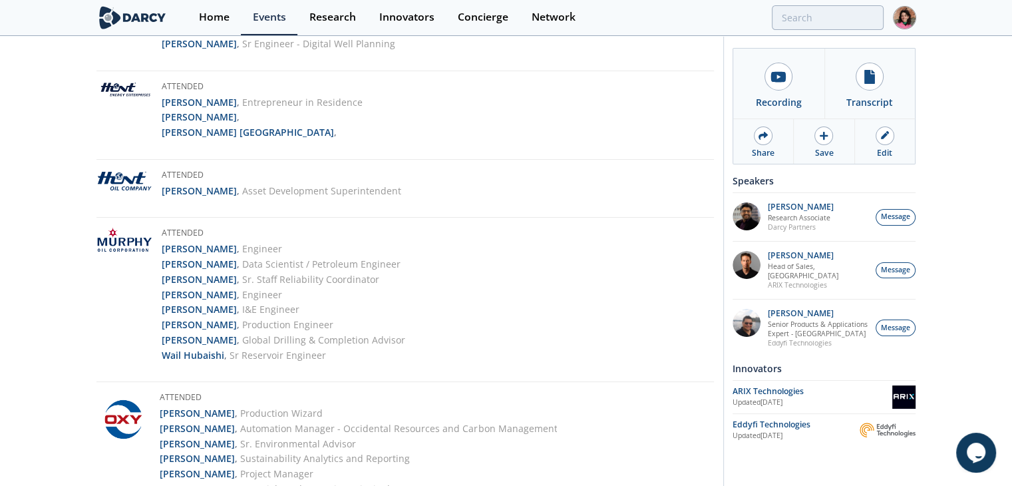
scroll to position [1397, 0]
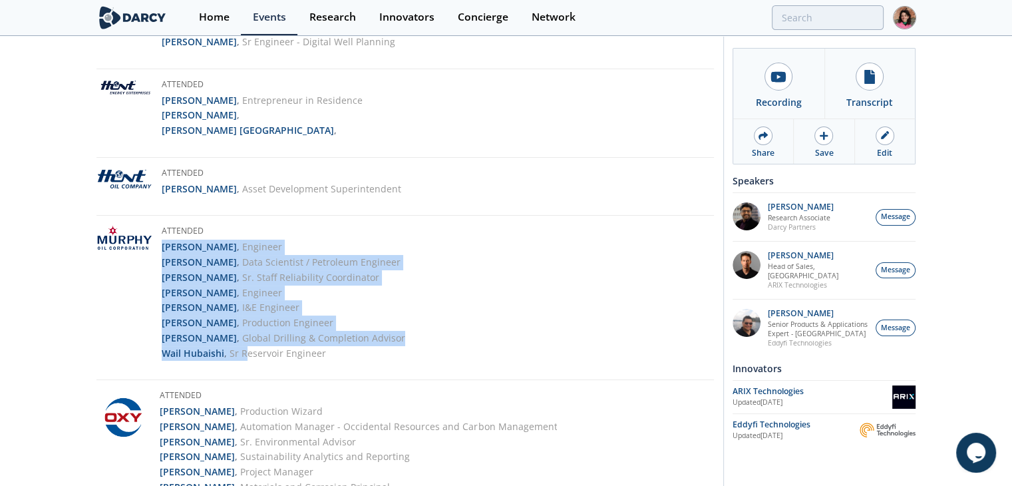
drag, startPoint x: 149, startPoint y: 245, endPoint x: 160, endPoint y: 227, distance: 21.5
click at [160, 227] on div "Attended [PERSON_NAME] , Engineer [PERSON_NAME] , Data Scientist / Petroleum En…" at bounding box center [404, 302] width 617 height 155
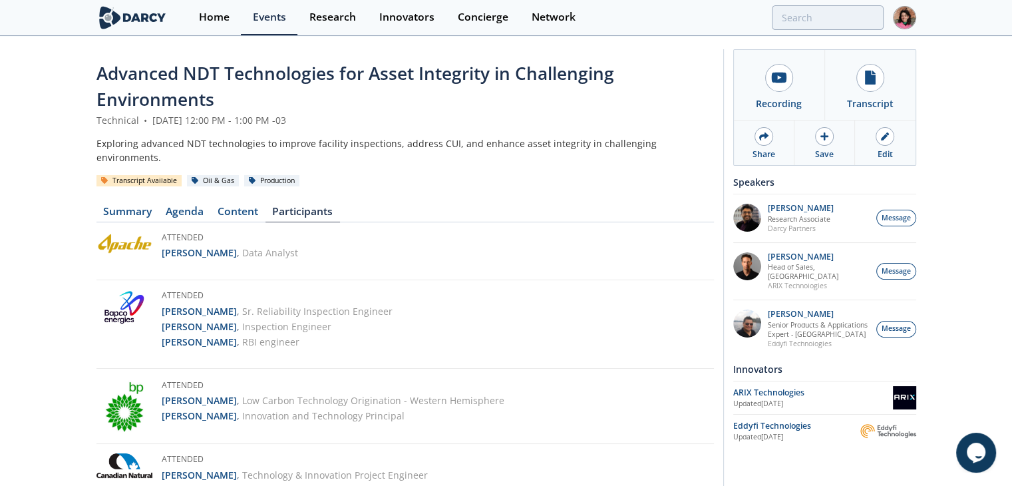
scroll to position [0, 0]
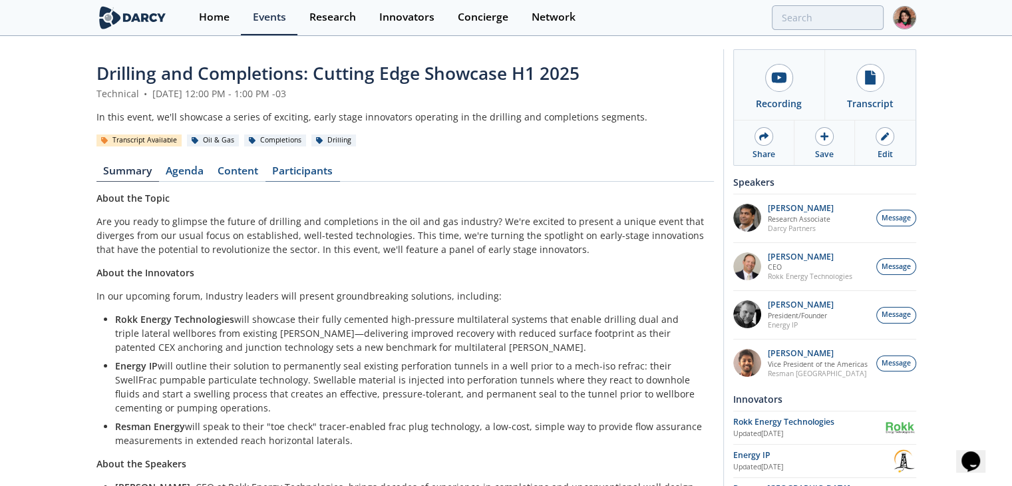
click at [311, 175] on link "Participants" at bounding box center [302, 174] width 74 height 16
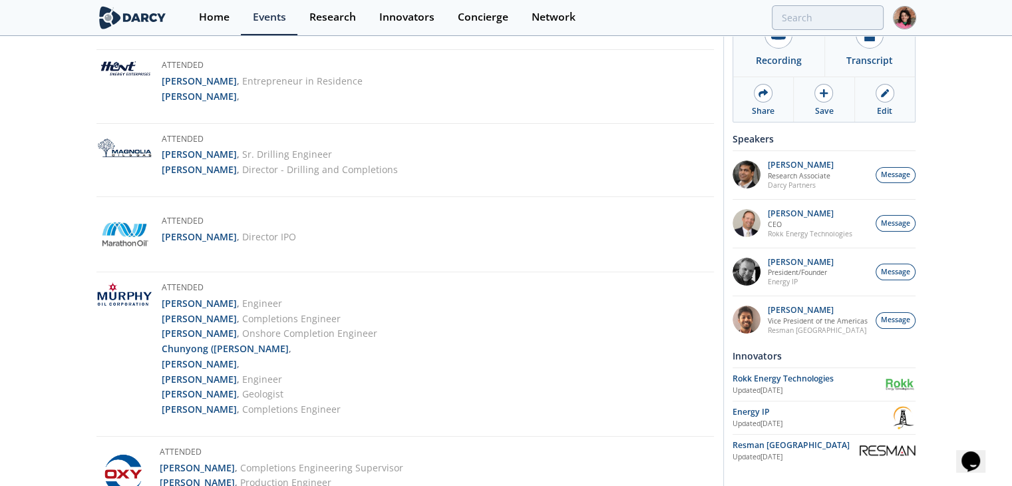
scroll to position [1996, 0]
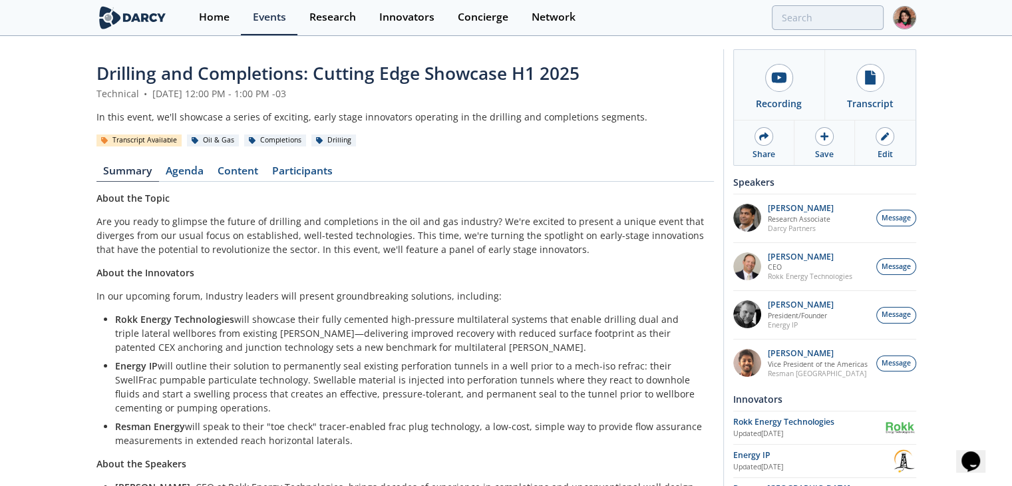
click at [321, 167] on link "Participants" at bounding box center [302, 174] width 74 height 16
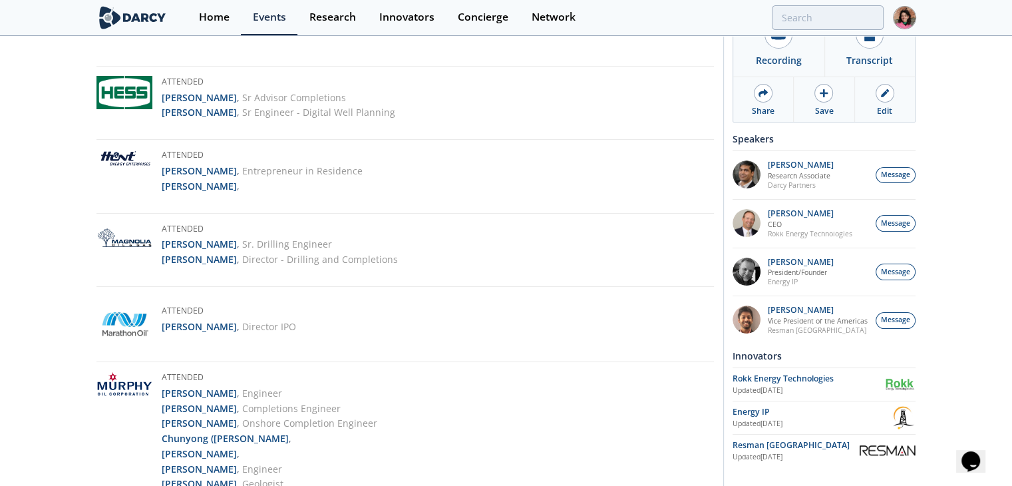
scroll to position [1996, 0]
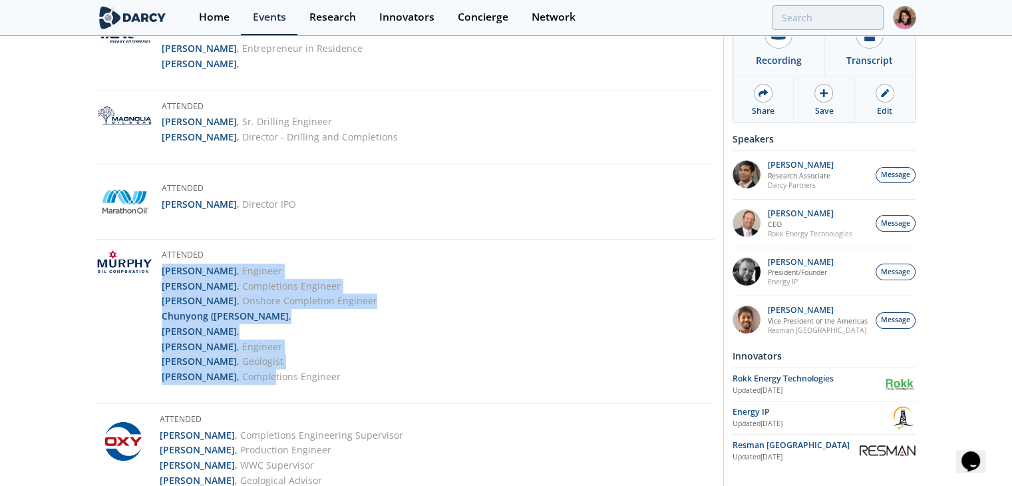
drag, startPoint x: 245, startPoint y: 375, endPoint x: 160, endPoint y: 269, distance: 135.8
click at [160, 269] on div "Attended Adam Slechta , Engineer Alex Ostertag , Completions Engineer View Prof…" at bounding box center [404, 326] width 617 height 155
copy ul "Adam Slechta , Engineer Alex Ostertag , Completions Engineer View Profile Blayn…"
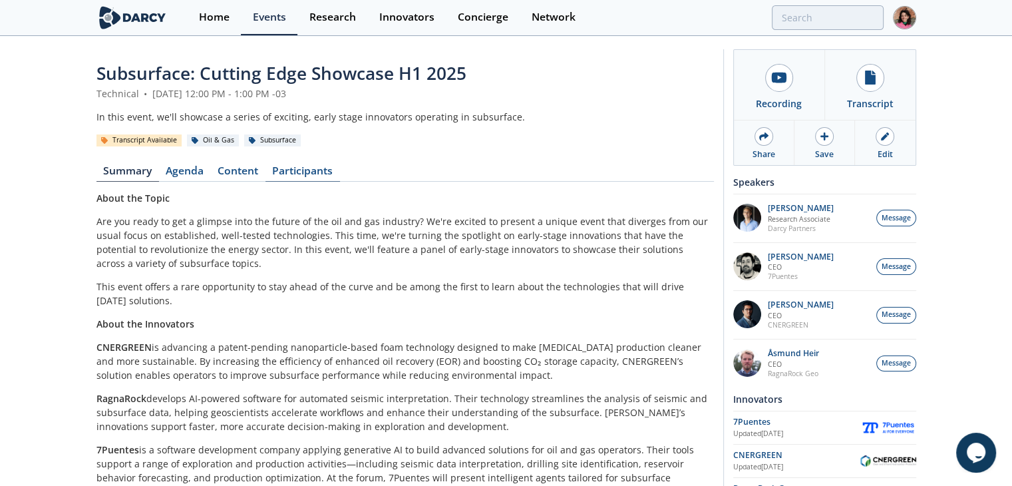
click at [271, 171] on link "Participants" at bounding box center [302, 174] width 74 height 16
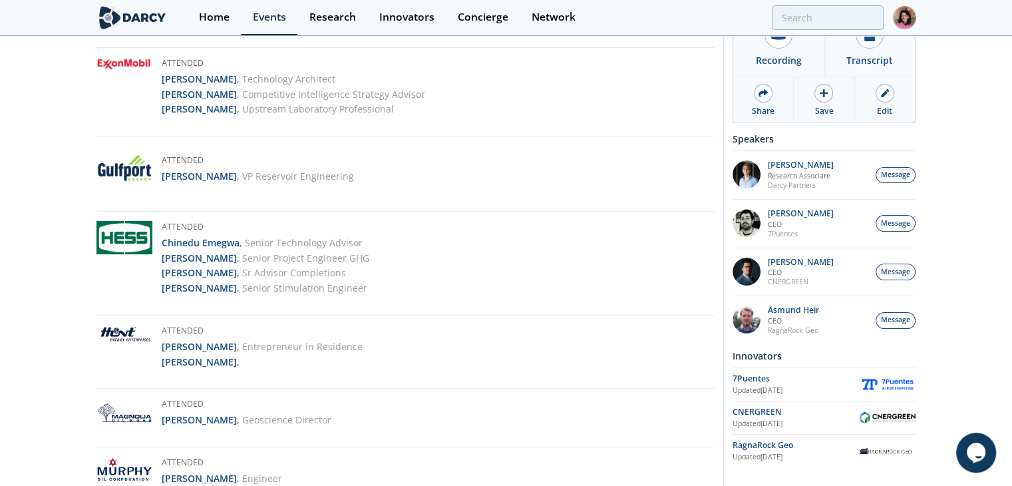
scroll to position [1463, 0]
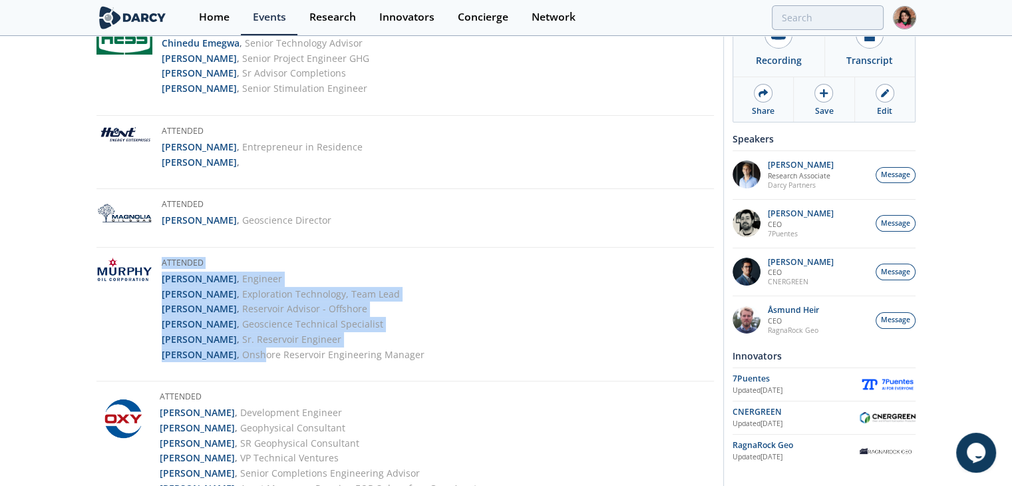
drag, startPoint x: 252, startPoint y: 354, endPoint x: 158, endPoint y: 268, distance: 127.1
click at [158, 268] on div "Attended Adam Slechta , Engineer Amanda Peters , Exploration Technology, Team L…" at bounding box center [404, 319] width 617 height 124
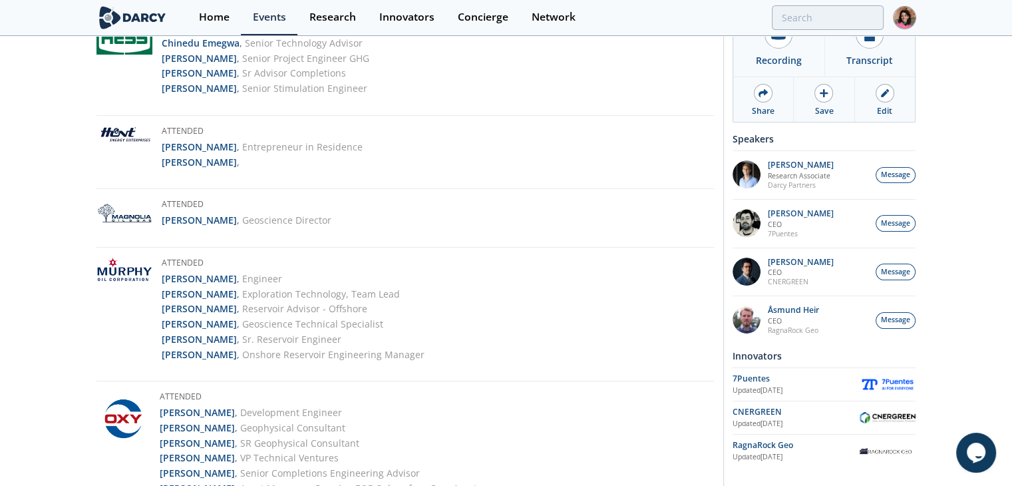
click at [293, 383] on div "Attended Evgeniy Markin , Innovation Integration Attended Aaron Barbie , Sr Pro…" at bounding box center [404, 231] width 617 height 3007
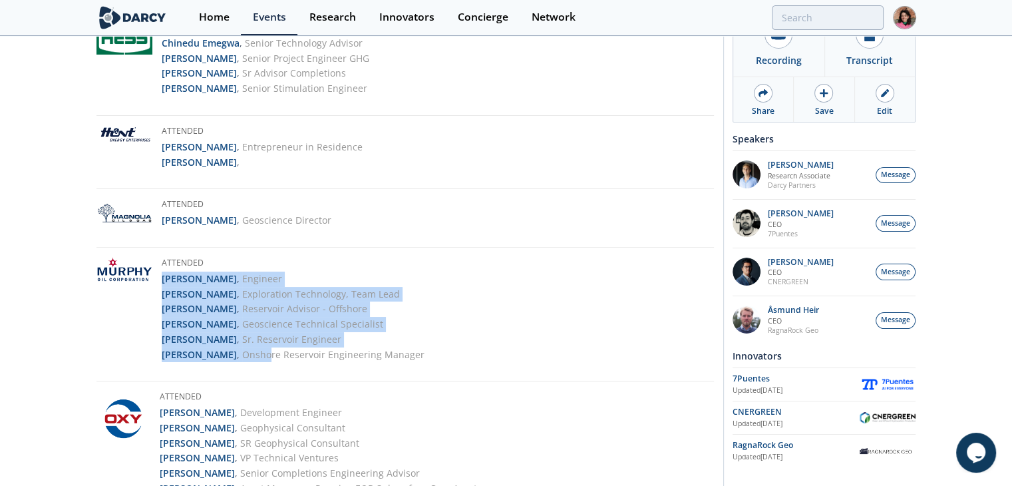
drag, startPoint x: 258, startPoint y: 353, endPoint x: 156, endPoint y: 282, distance: 124.2
click at [156, 282] on div "Attended Adam Slechta , Engineer View Profile Amanda Peters , Exploration Techn…" at bounding box center [404, 319] width 617 height 124
copy ul "Adam Slechta , Engineer View Profile Amanda Peters , Exploration Technology, Te…"
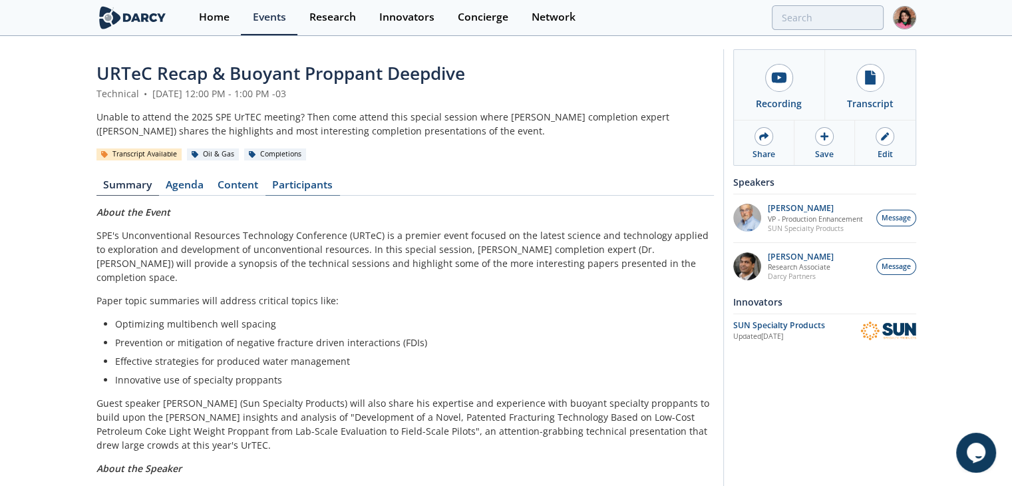
click at [333, 184] on link "Participants" at bounding box center [302, 188] width 74 height 16
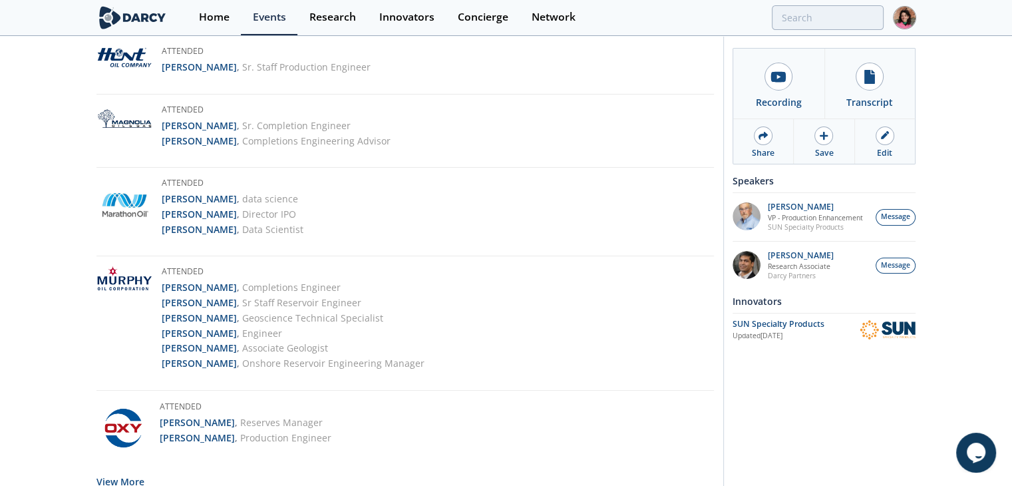
scroll to position [2395, 0]
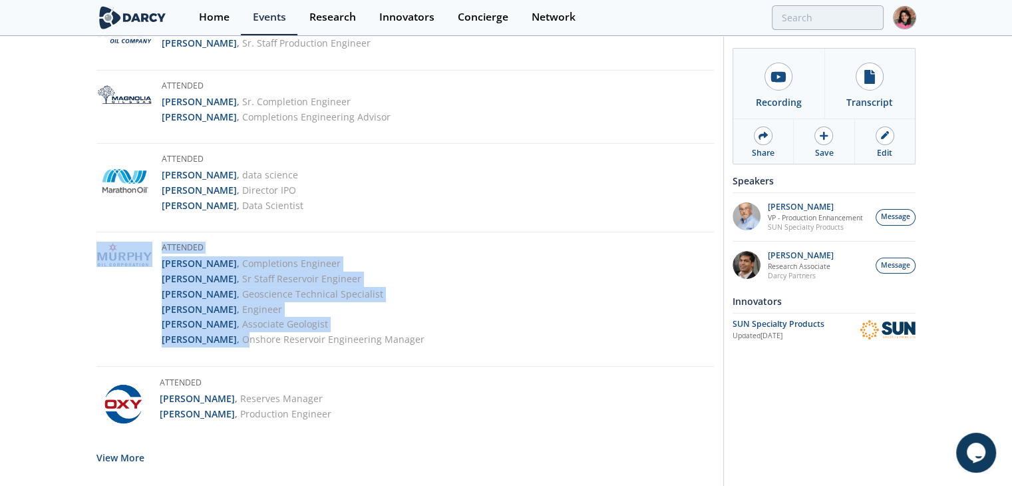
drag, startPoint x: 236, startPoint y: 343, endPoint x: 152, endPoint y: 256, distance: 120.9
click at [152, 256] on div "Attended [PERSON_NAME] , Completions Engineer View Profile [PERSON_NAME] Staff …" at bounding box center [404, 303] width 617 height 124
click at [317, 324] on span "Associate Geologist" at bounding box center [285, 323] width 86 height 13
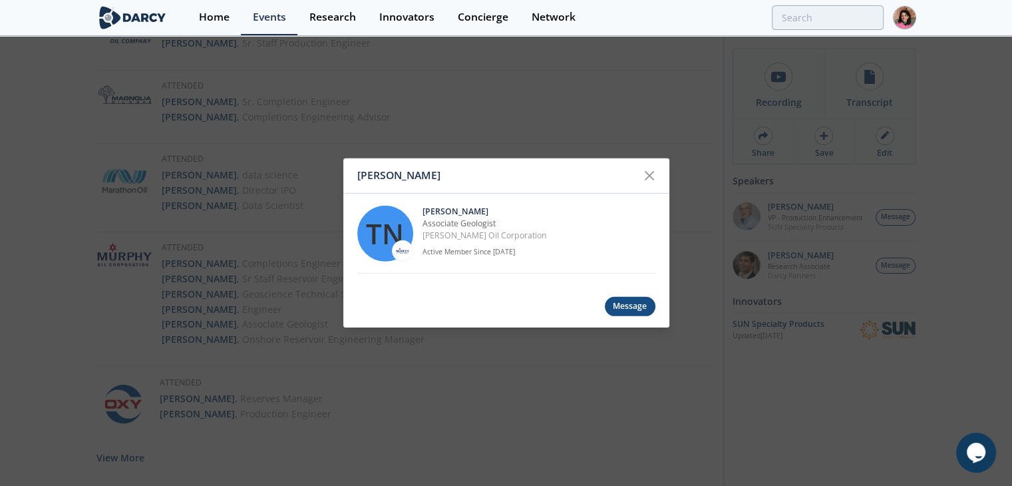
click at [252, 334] on div "[PERSON_NAME] [GEOGRAPHIC_DATA] [PERSON_NAME] Associate Geologist [PERSON_NAME]…" at bounding box center [506, 243] width 1012 height 486
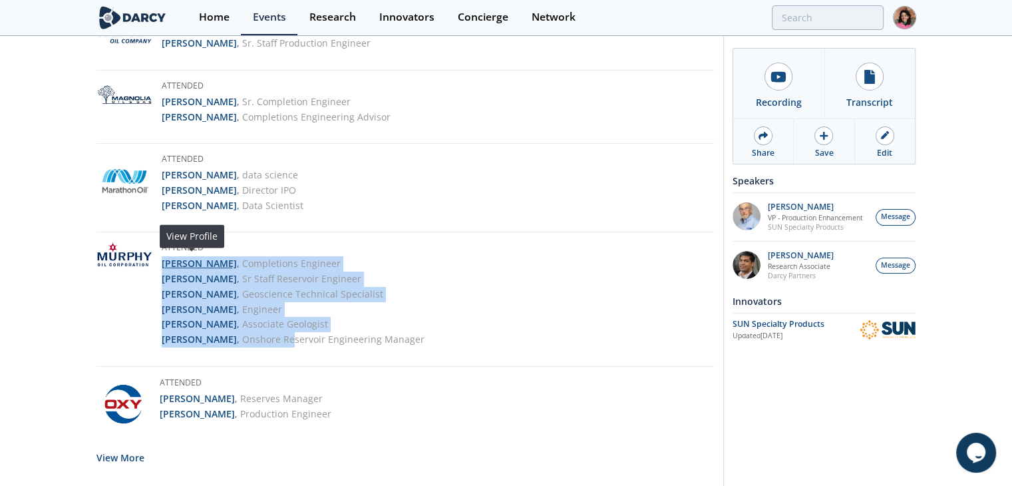
drag, startPoint x: 266, startPoint y: 335, endPoint x: 161, endPoint y: 253, distance: 132.8
click at [162, 256] on ul "[PERSON_NAME] , Completions Engineer View Profile [PERSON_NAME] Staff Reservoir…" at bounding box center [293, 301] width 263 height 91
copy ul "[PERSON_NAME] , Completions Engineer View Profile [PERSON_NAME] Staff Reservoir…"
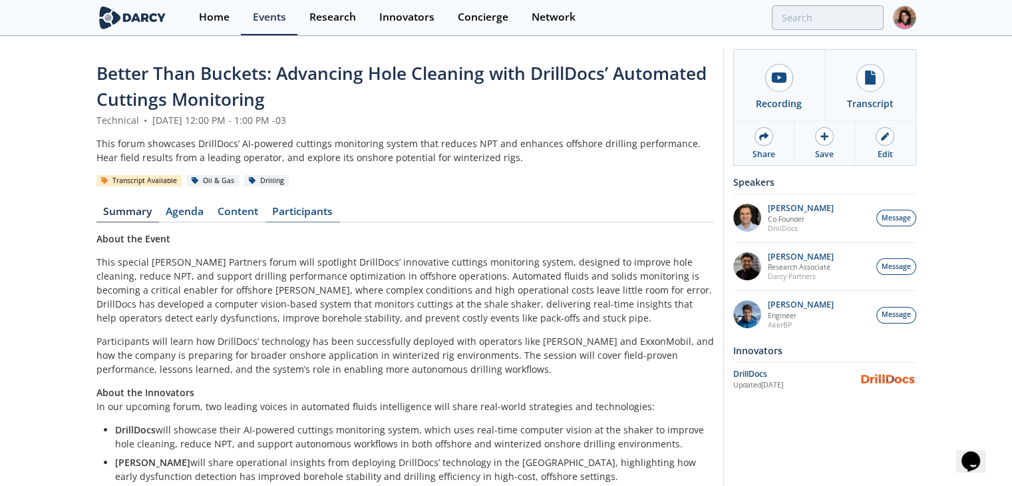
click at [255, 206] on link "Content" at bounding box center [238, 214] width 55 height 16
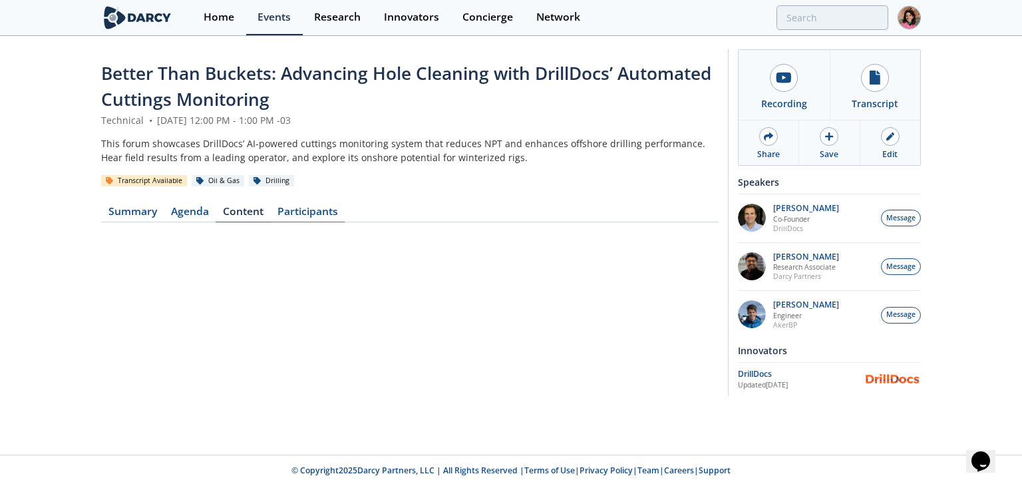
click at [309, 208] on link "Participants" at bounding box center [307, 214] width 74 height 16
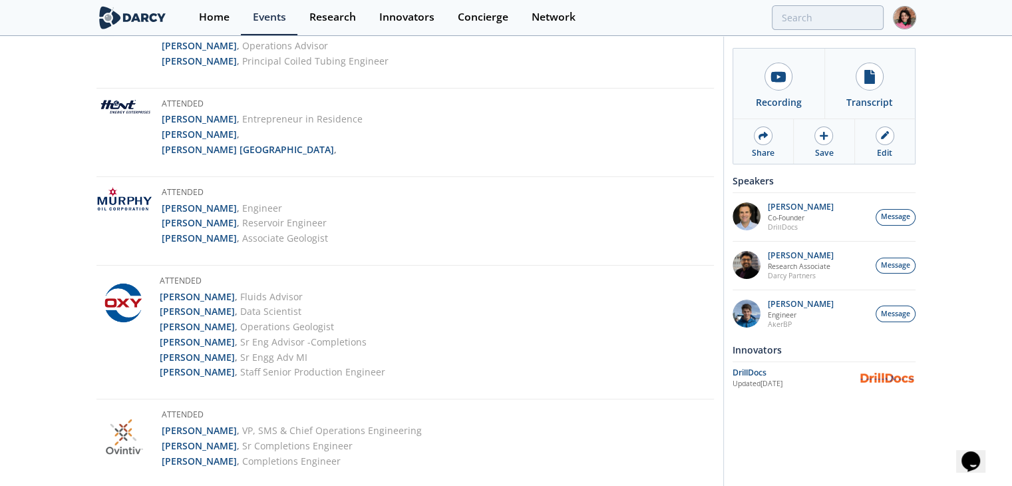
scroll to position [1264, 0]
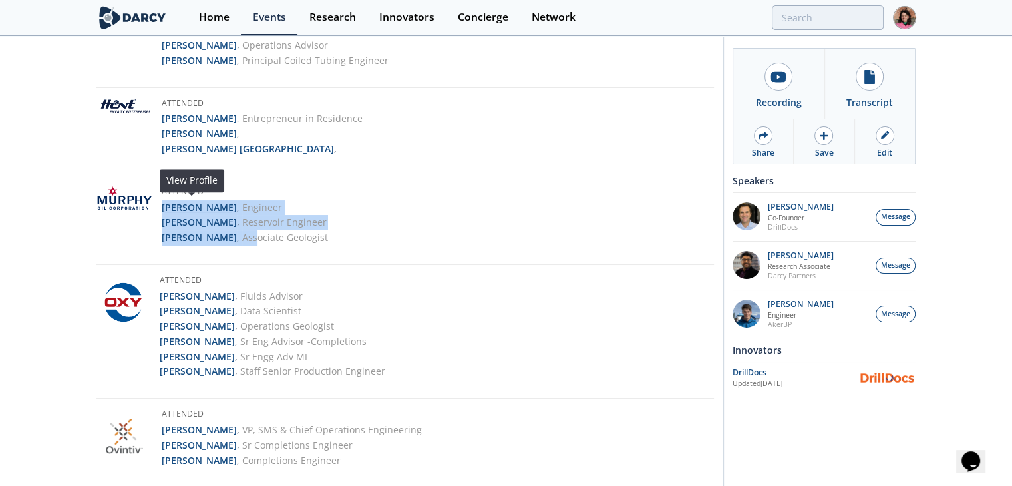
drag, startPoint x: 261, startPoint y: 237, endPoint x: 163, endPoint y: 206, distance: 103.1
click at [163, 206] on ul "[PERSON_NAME] , Engineer View Profile [PERSON_NAME] , Reservoir Engineer View P…" at bounding box center [245, 222] width 166 height 45
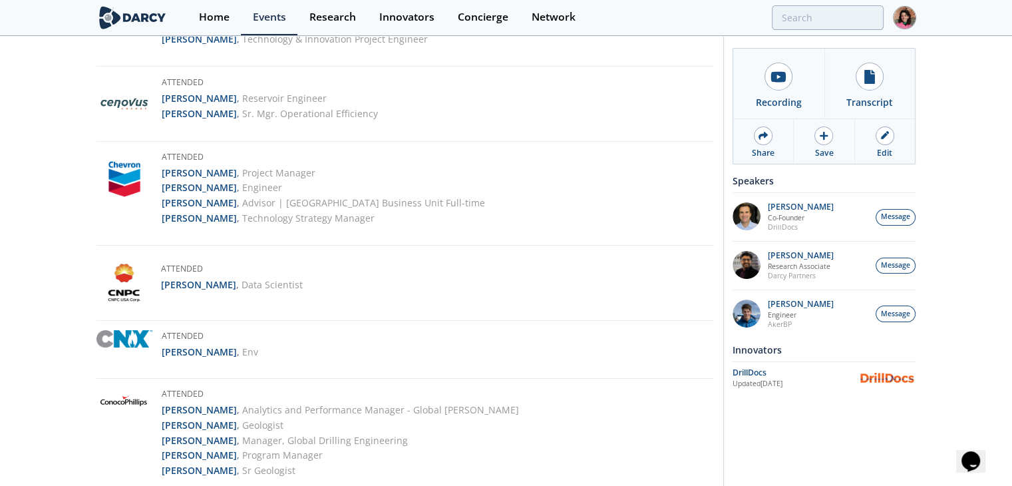
scroll to position [0, 0]
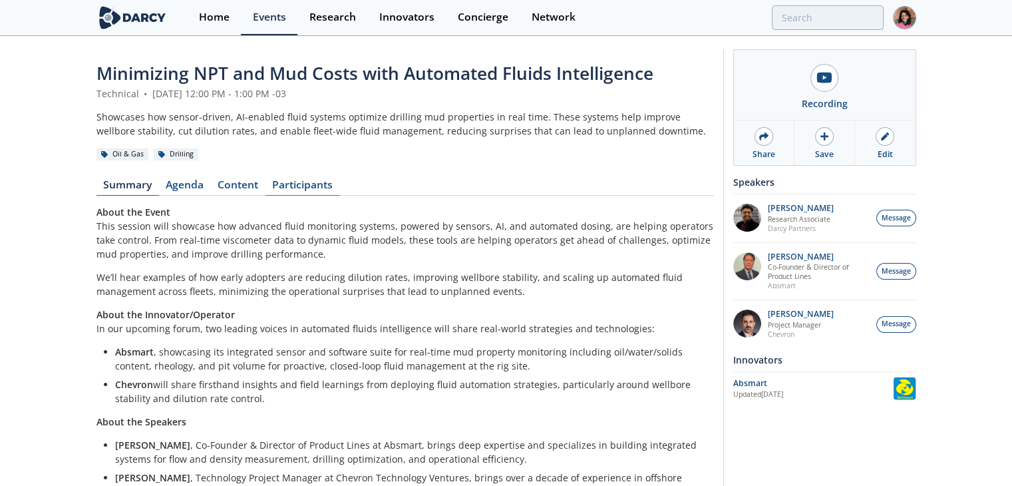
click at [315, 190] on link "Participants" at bounding box center [302, 188] width 74 height 16
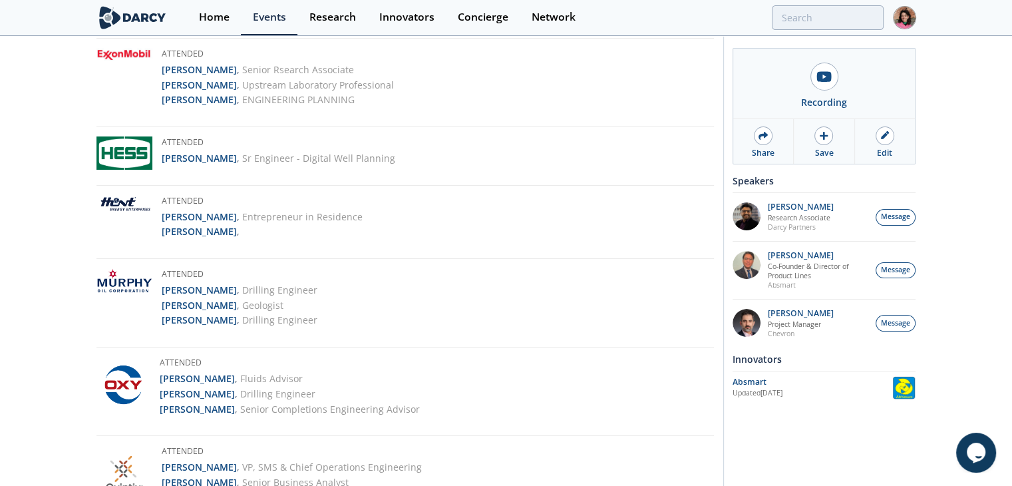
scroll to position [1264, 0]
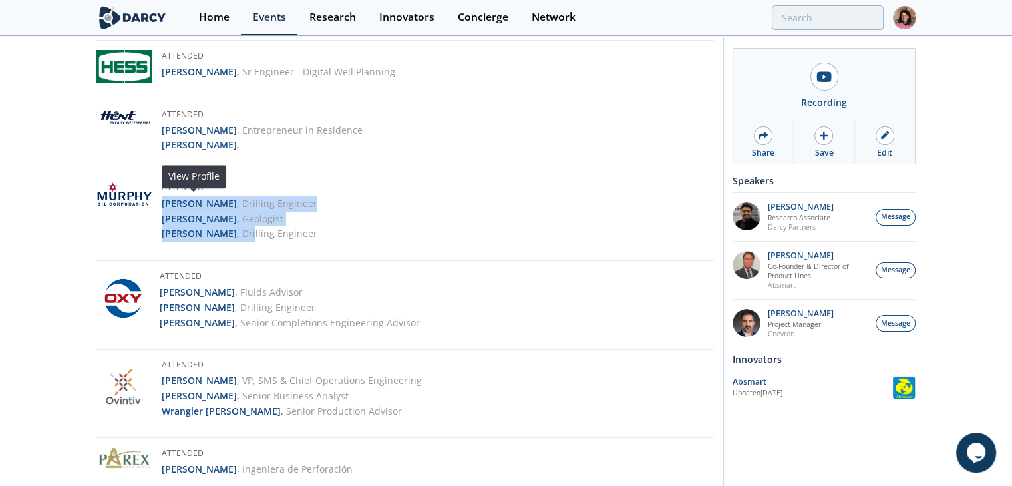
drag, startPoint x: 231, startPoint y: 231, endPoint x: 164, endPoint y: 199, distance: 75.0
click at [164, 199] on ul "[PERSON_NAME] , Drilling Engineer View Profile [PERSON_NAME] , Geologist View P…" at bounding box center [240, 218] width 156 height 45
copy ul "[PERSON_NAME] , Drilling Engineer View Profile [PERSON_NAME] , Geologist View P…"
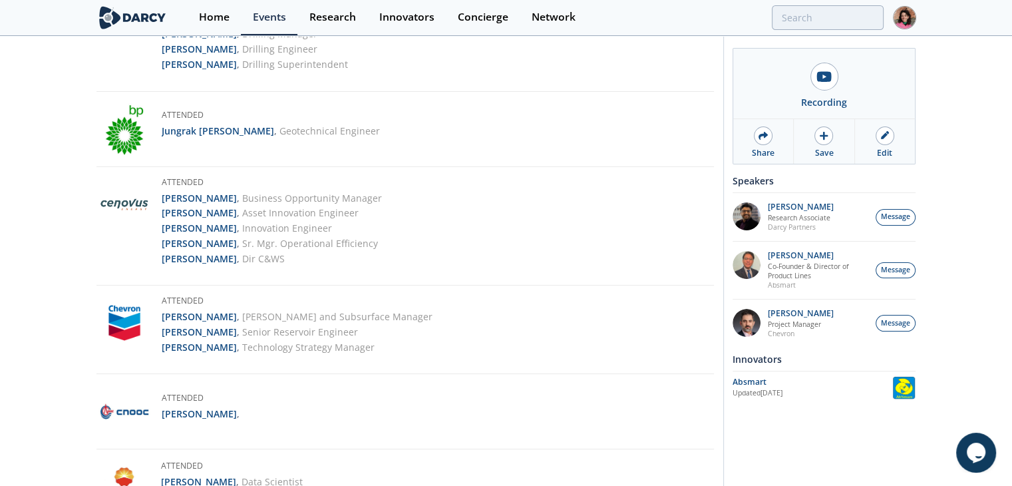
scroll to position [0, 0]
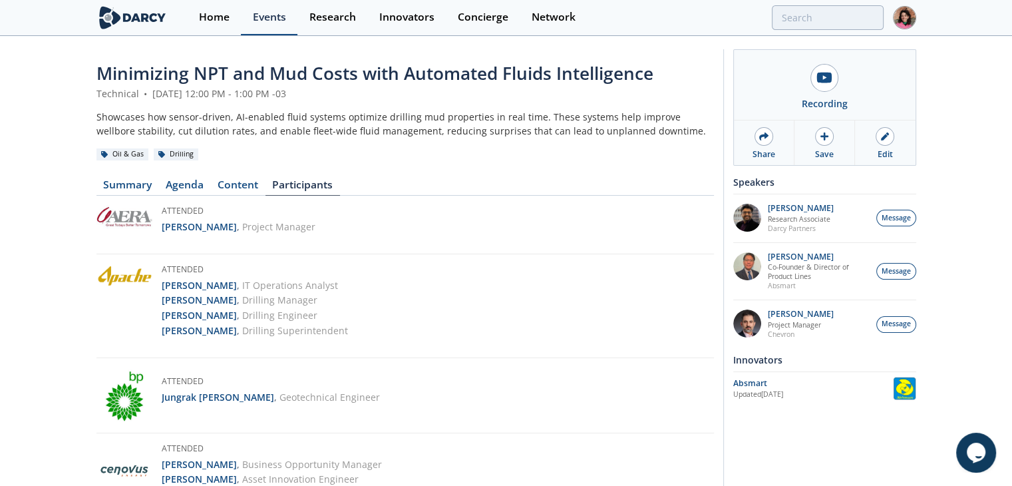
click at [272, 28] on link "Events" at bounding box center [269, 17] width 57 height 35
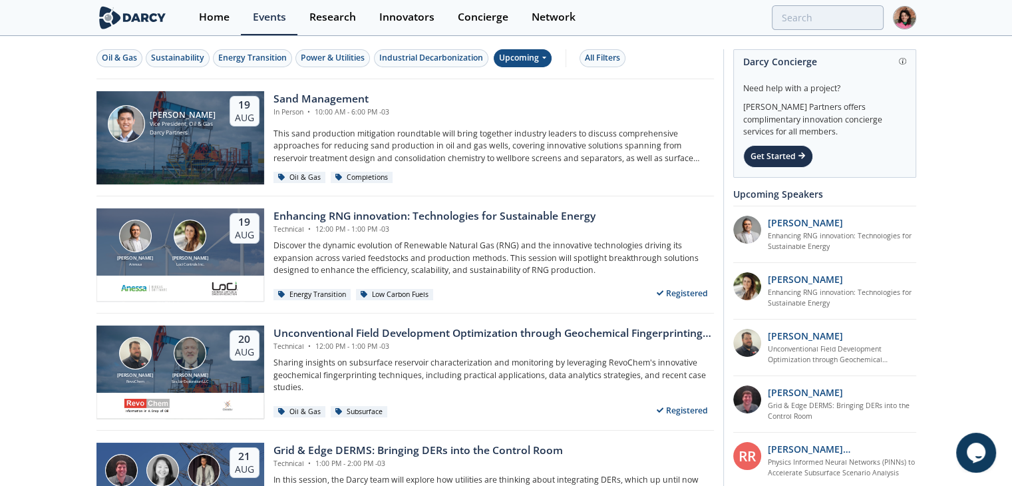
click at [521, 64] on div "Upcoming" at bounding box center [523, 58] width 58 height 18
click at [534, 102] on div "Past" at bounding box center [537, 100] width 82 height 21
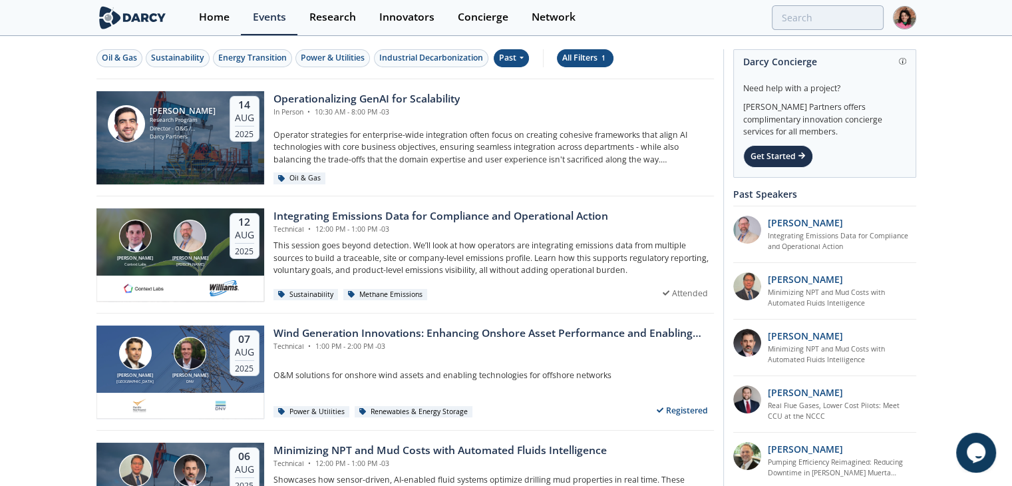
click at [578, 60] on div "All Filters 1" at bounding box center [585, 58] width 46 height 12
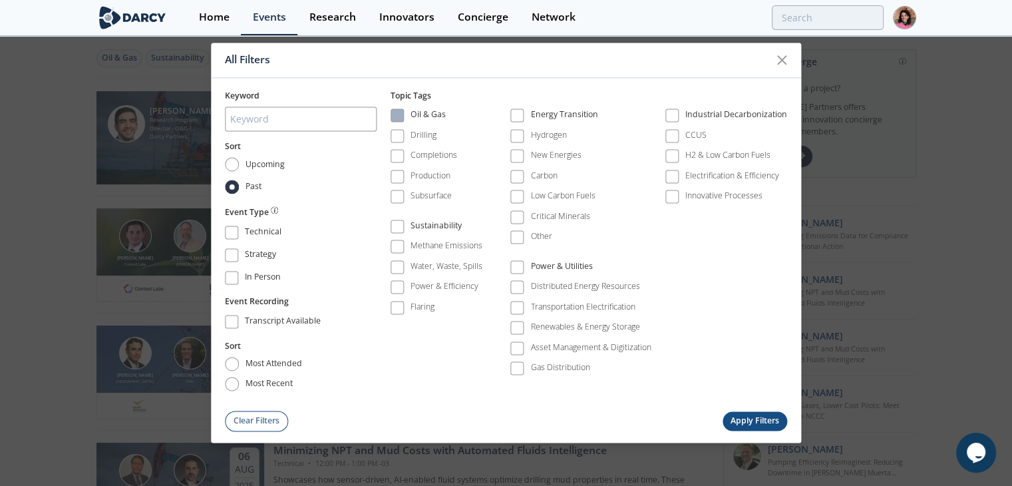
click at [443, 112] on div "Oil & Gas" at bounding box center [427, 117] width 35 height 16
click at [752, 420] on button "Apply Filters" at bounding box center [754, 420] width 65 height 19
